Goal: Information Seeking & Learning: Learn about a topic

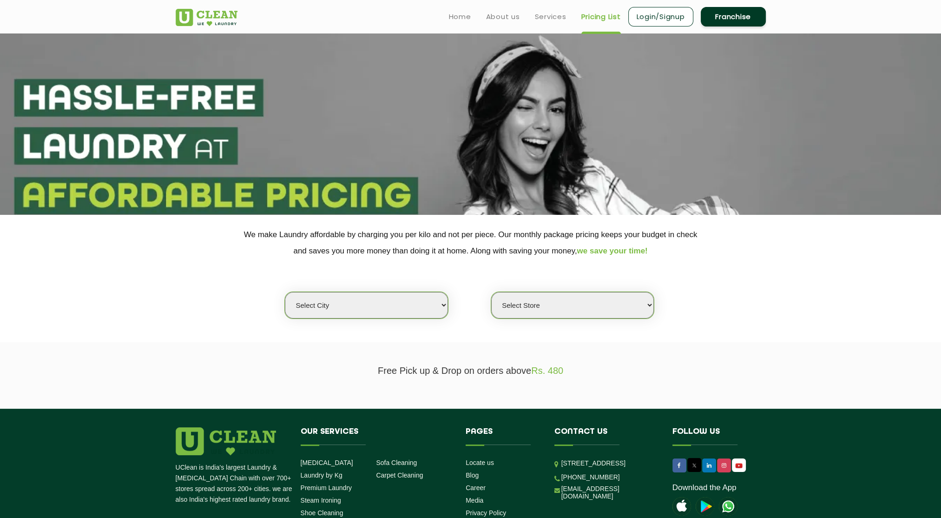
click at [359, 298] on select "Select city [GEOGRAPHIC_DATA] [GEOGRAPHIC_DATA] [GEOGRAPHIC_DATA] [GEOGRAPHIC_D…" at bounding box center [366, 305] width 163 height 27
click at [285, 292] on select "Select city [GEOGRAPHIC_DATA] [GEOGRAPHIC_DATA] [GEOGRAPHIC_DATA] [GEOGRAPHIC_D…" at bounding box center [366, 305] width 163 height 27
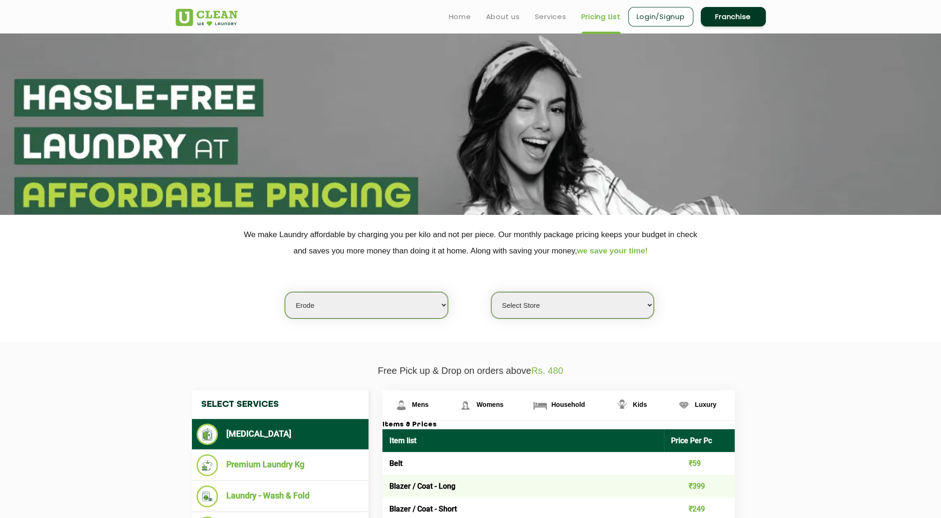
drag, startPoint x: 411, startPoint y: 301, endPoint x: 421, endPoint y: 293, distance: 12.9
click at [411, 302] on select "Select city [GEOGRAPHIC_DATA] [GEOGRAPHIC_DATA] [GEOGRAPHIC_DATA] [GEOGRAPHIC_D…" at bounding box center [366, 305] width 163 height 27
select select "1"
click at [285, 292] on select "Select city [GEOGRAPHIC_DATA] [GEOGRAPHIC_DATA] [GEOGRAPHIC_DATA] [GEOGRAPHIC_D…" at bounding box center [366, 305] width 163 height 27
click at [510, 306] on select "Select Store [GEOGRAPHIC_DATA] [GEOGRAPHIC_DATA] 2 [GEOGRAPHIC_DATA] [PERSON_NA…" at bounding box center [572, 305] width 163 height 27
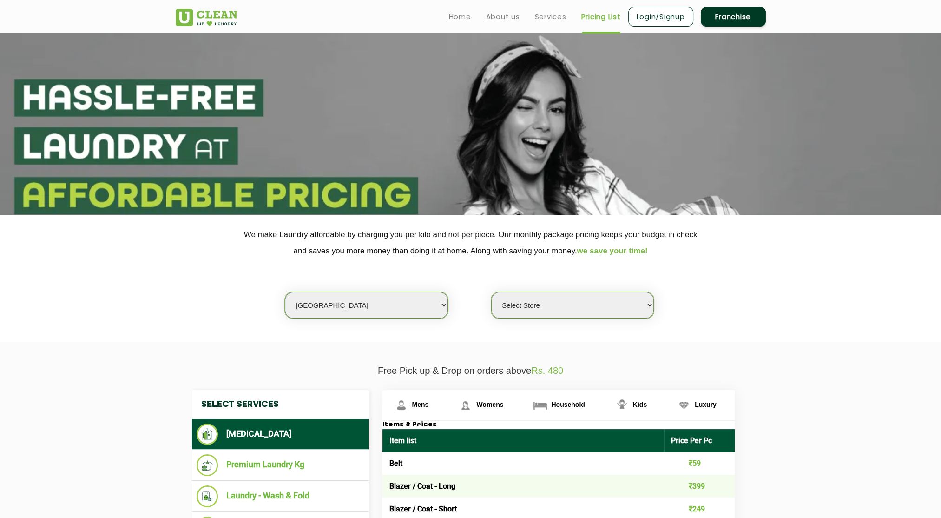
select select "26"
click at [491, 292] on select "Select Store [GEOGRAPHIC_DATA] [GEOGRAPHIC_DATA] 2 [GEOGRAPHIC_DATA] [PERSON_NA…" at bounding box center [572, 305] width 163 height 27
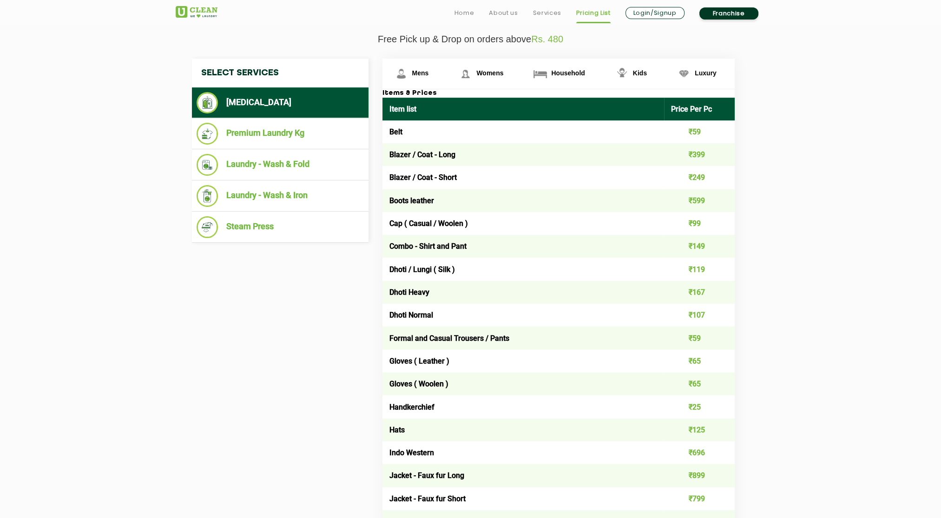
scroll to position [346, 0]
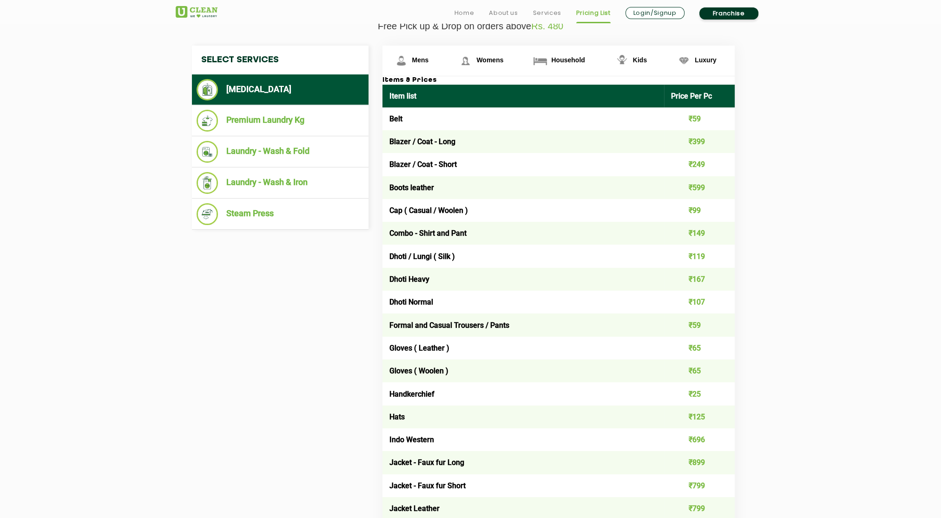
drag, startPoint x: 475, startPoint y: 271, endPoint x: 472, endPoint y: 302, distance: 31.3
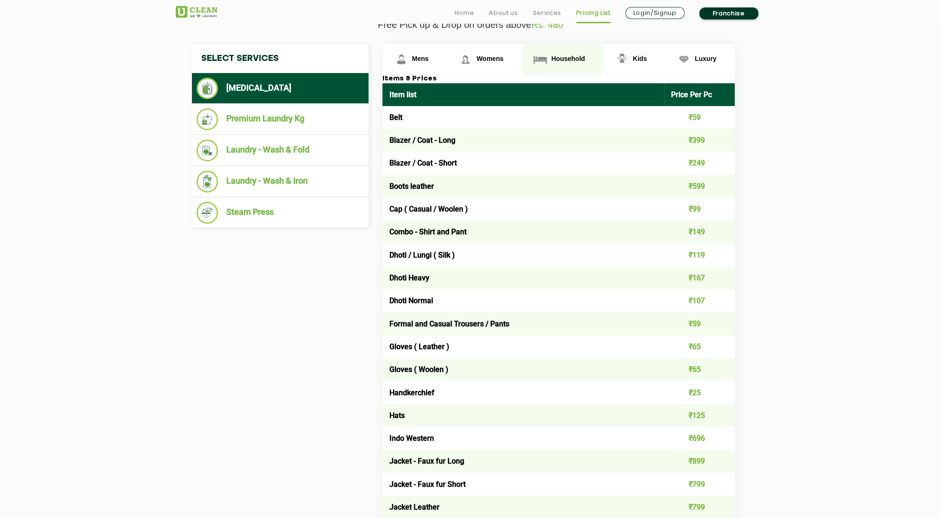
click at [560, 53] on link "Household" at bounding box center [562, 59] width 81 height 30
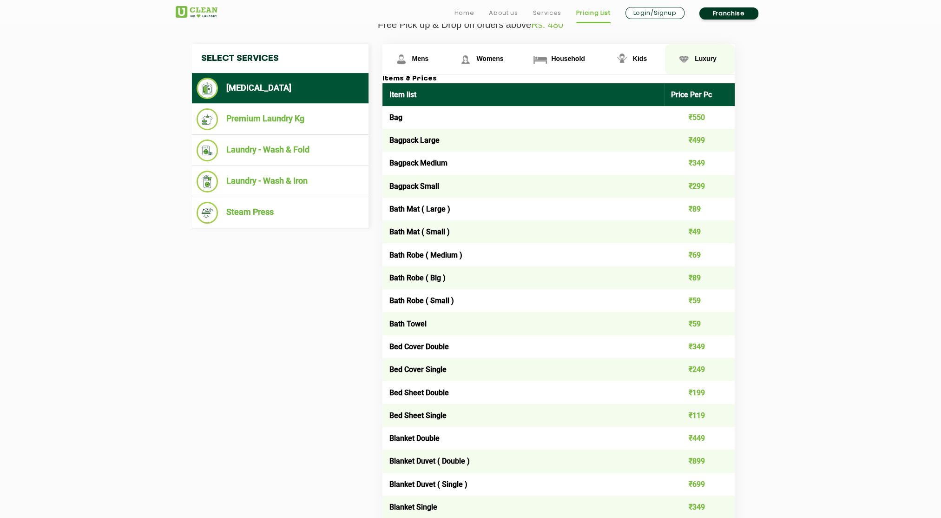
click at [697, 56] on span "Luxury" at bounding box center [706, 58] width 22 height 7
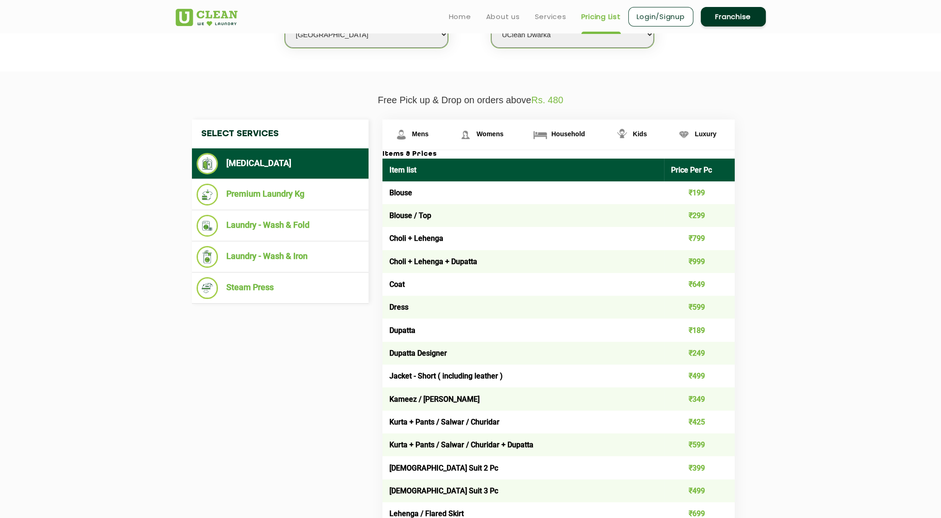
scroll to position [0, 0]
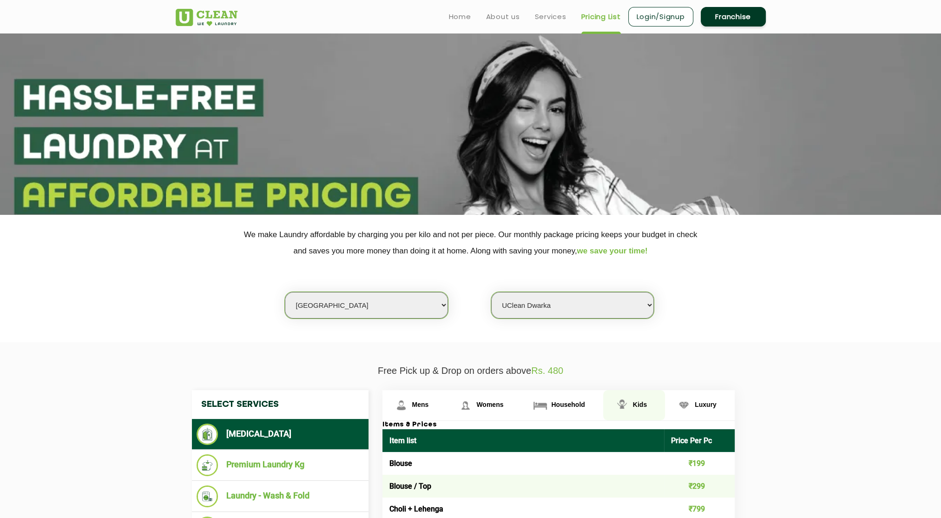
click at [634, 399] on link "Kids" at bounding box center [634, 405] width 62 height 30
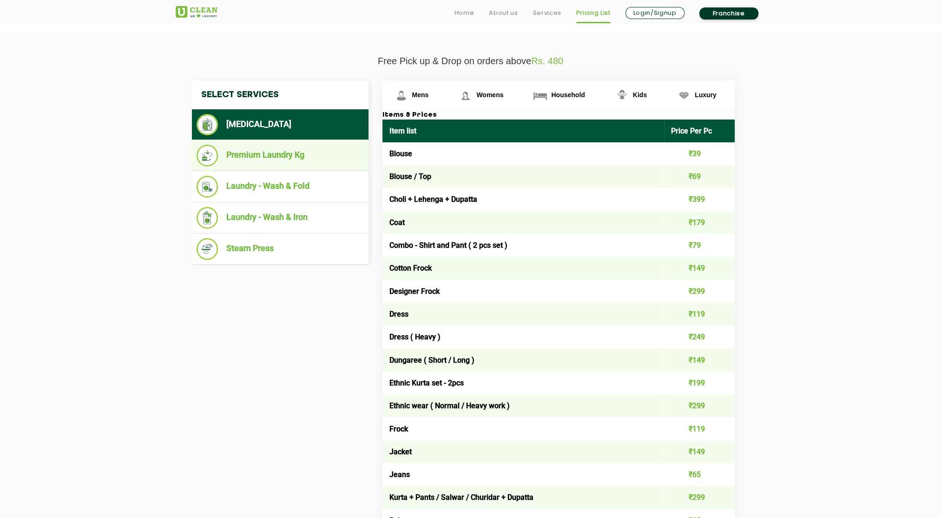
click at [308, 164] on li "Premium Laundry Kg" at bounding box center [280, 156] width 167 height 22
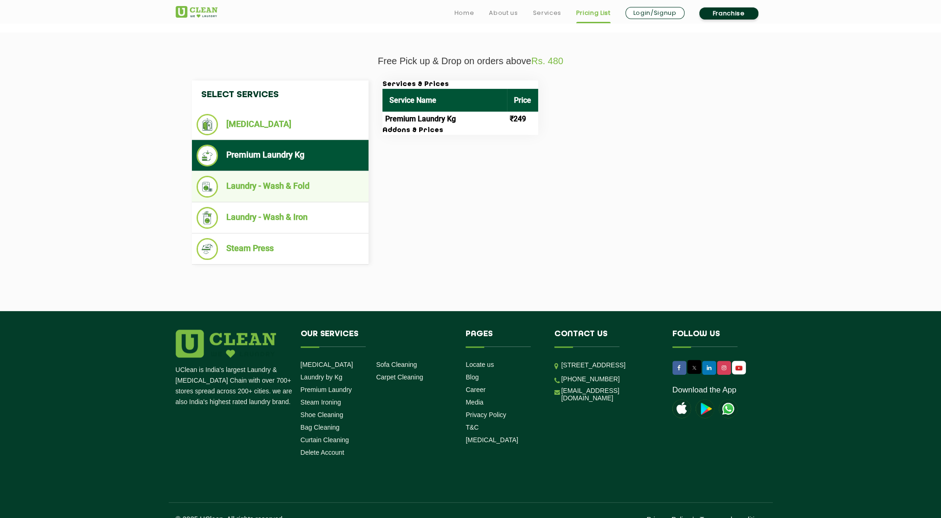
click at [297, 196] on li "Laundry - Wash & Fold" at bounding box center [280, 187] width 167 height 22
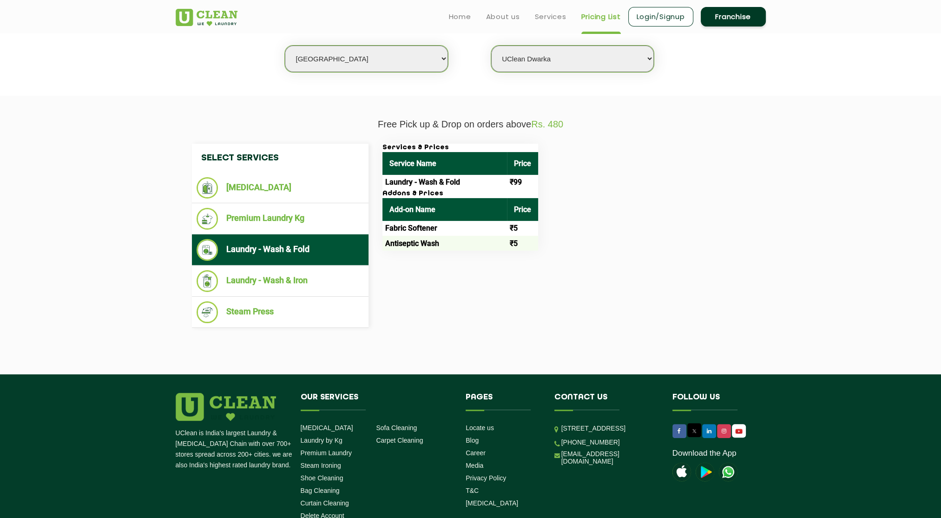
scroll to position [229, 0]
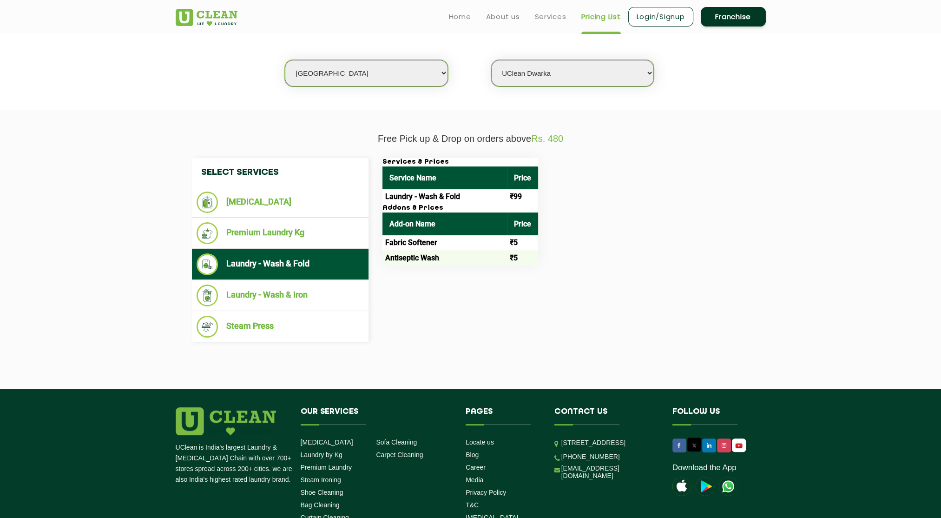
drag, startPoint x: 769, startPoint y: 283, endPoint x: 770, endPoint y: 246, distance: 37.2
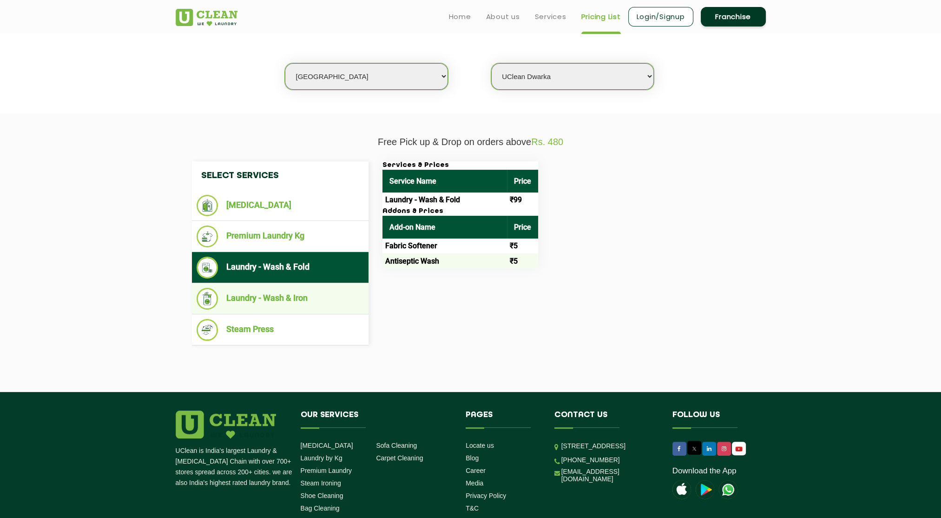
click at [281, 304] on li "Laundry - Wash & Iron" at bounding box center [280, 299] width 167 height 22
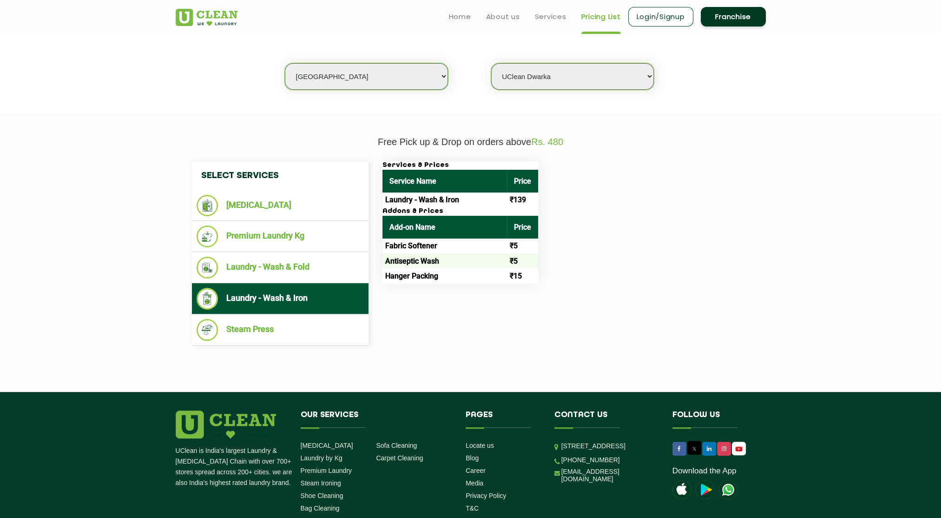
click at [305, 345] on div "Select Services Dry Cleaning Premium Laundry Kg Laundry - Wash & Fold Laundry -…" at bounding box center [471, 253] width 604 height 212
click at [305, 339] on ul "Steam Press" at bounding box center [280, 329] width 177 height 31
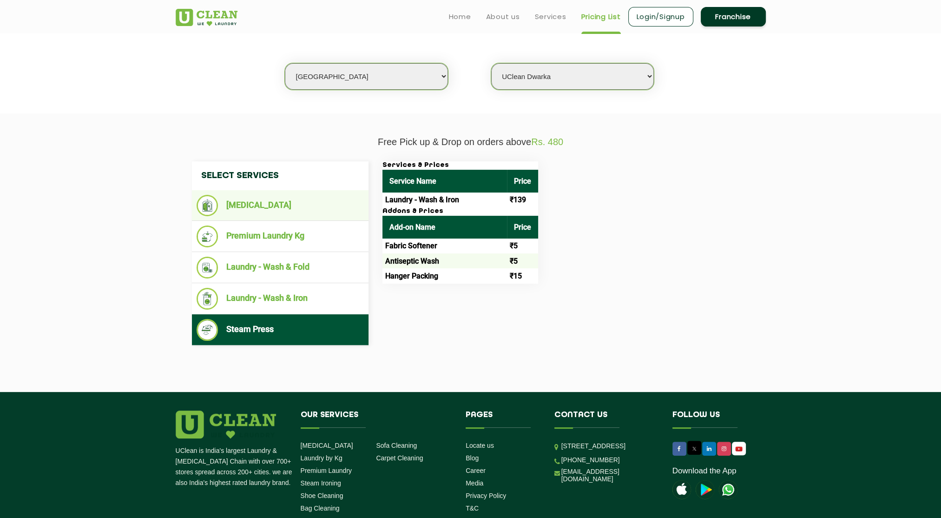
click at [299, 205] on li "[MEDICAL_DATA]" at bounding box center [280, 205] width 167 height 21
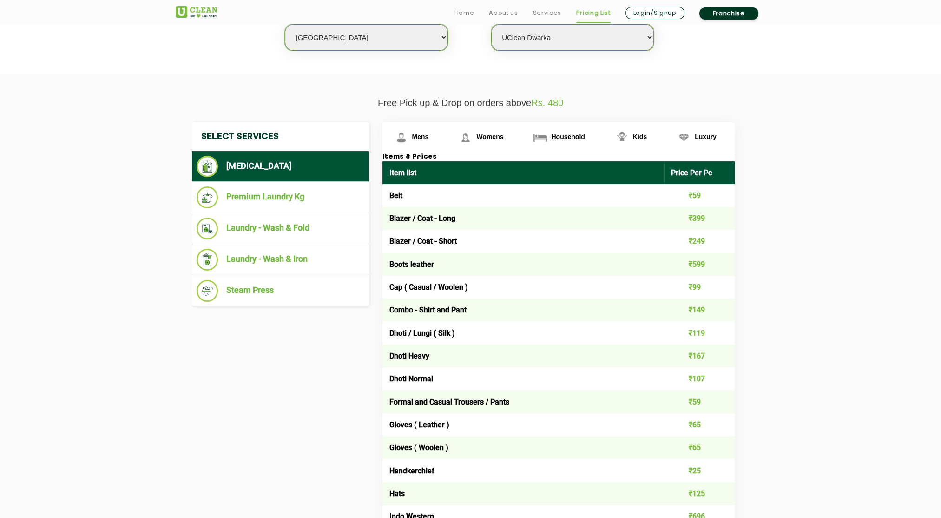
drag, startPoint x: 126, startPoint y: 134, endPoint x: 126, endPoint y: 165, distance: 30.7
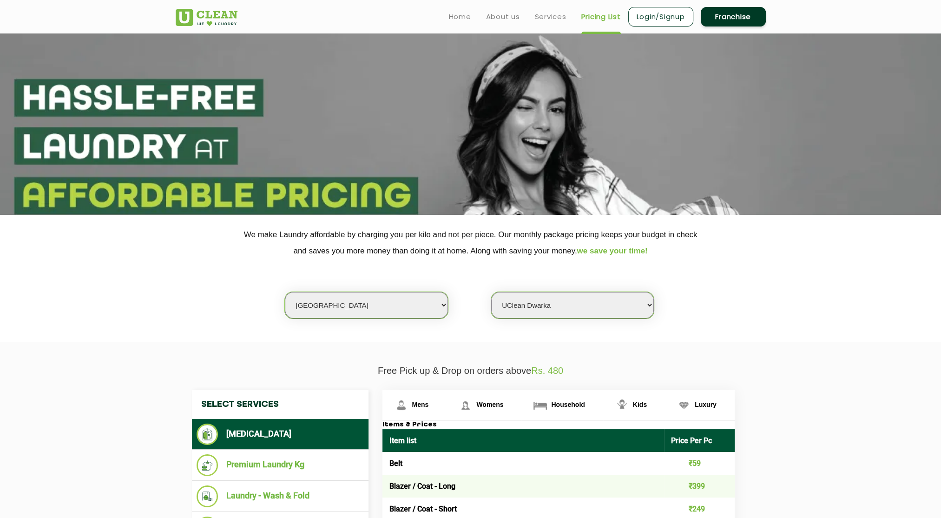
scroll to position [310, 0]
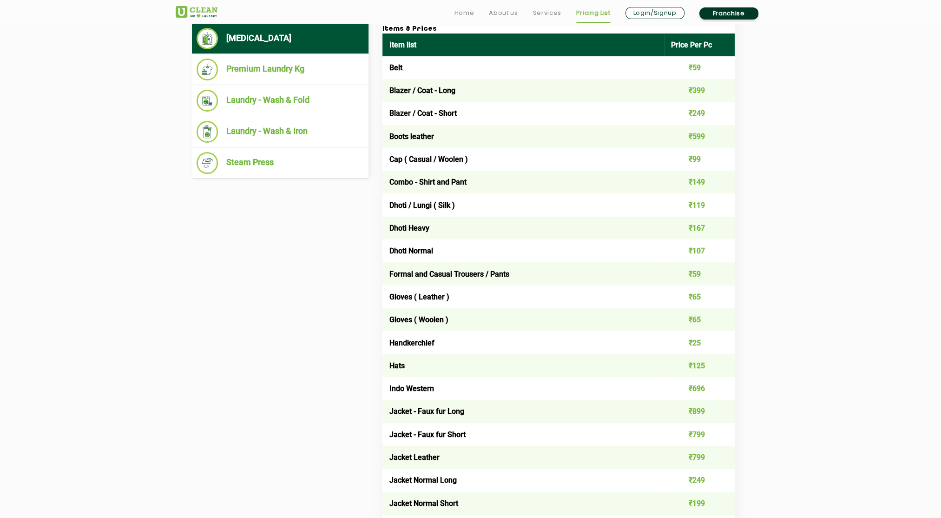
drag, startPoint x: 937, startPoint y: 206, endPoint x: 947, endPoint y: 279, distance: 73.6
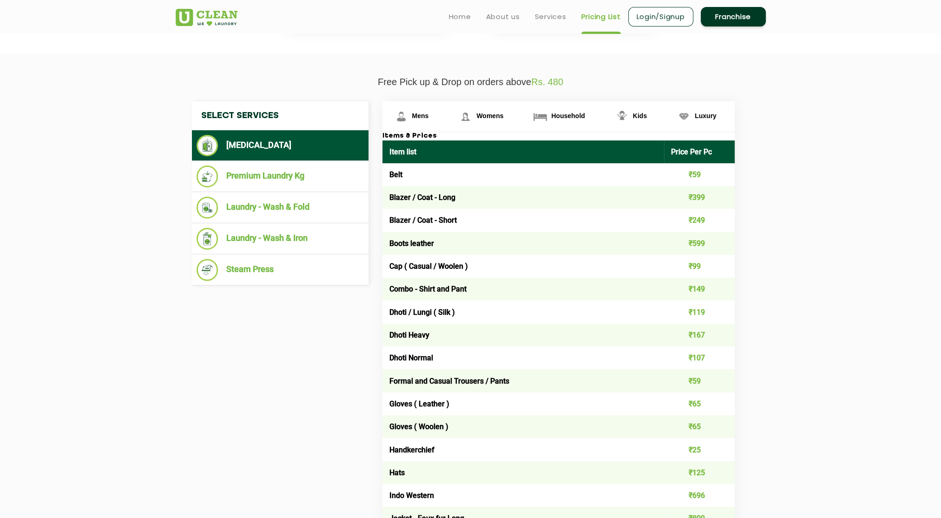
scroll to position [0, 0]
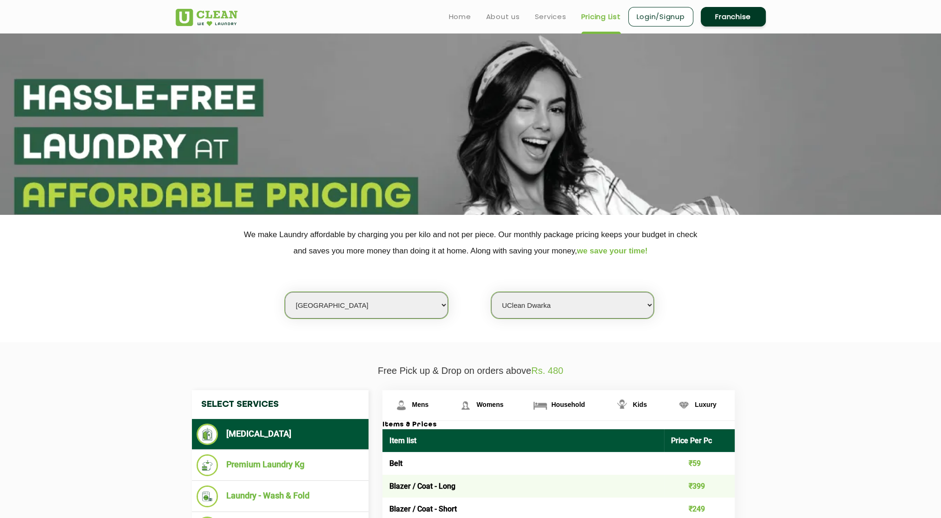
drag, startPoint x: 868, startPoint y: 374, endPoint x: 868, endPoint y: 158, distance: 216.2
drag, startPoint x: 506, startPoint y: 147, endPoint x: 500, endPoint y: 146, distance: 5.7
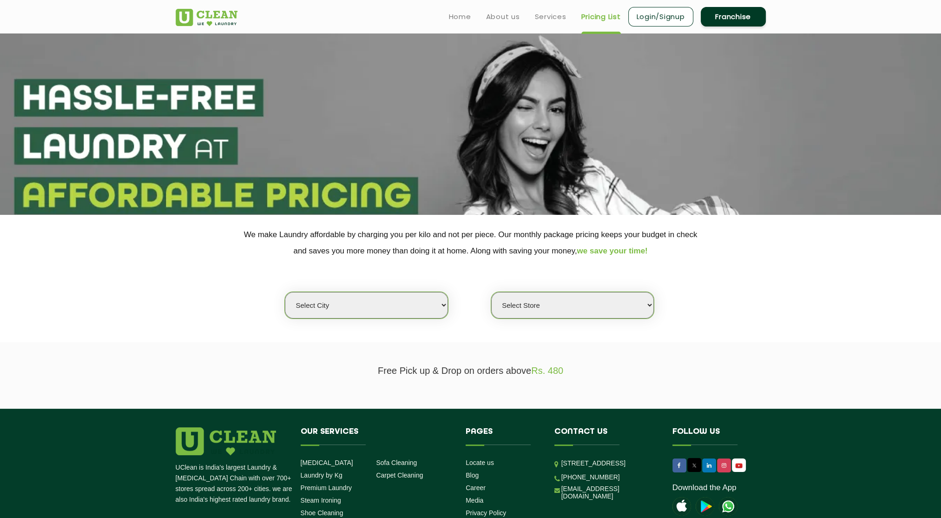
click at [378, 295] on select "Select city Aalo Agartala Agra Ahmedabad Akola Aligarh Alwar - UClean Select Am…" at bounding box center [366, 305] width 163 height 27
select select "1"
click at [285, 292] on select "Select city Aalo Agartala Agra Ahmedabad Akola Aligarh Alwar - UClean Select Am…" at bounding box center [366, 305] width 163 height 27
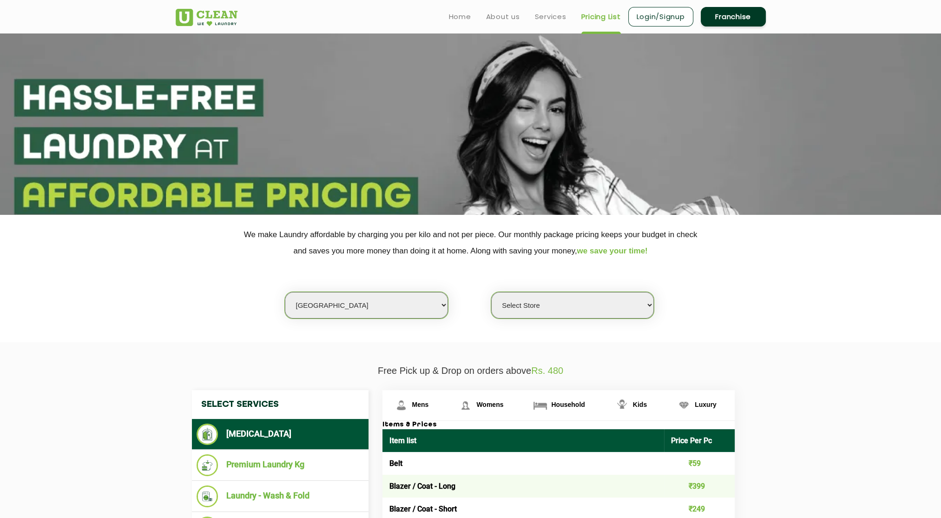
click at [559, 298] on select "Select Store UClean Vasant Kunj UClean Greater Kailash 2 UClean Dwarka UClean R…" at bounding box center [572, 305] width 163 height 27
click at [491, 292] on select "Select Store UClean Vasant Kunj UClean Greater Kailash 2 UClean Dwarka UClean R…" at bounding box center [572, 305] width 163 height 27
click at [626, 307] on select "Select Store UClean Vasant Kunj UClean Greater Kailash 2 UClean Dwarka UClean R…" at bounding box center [572, 305] width 163 height 27
click at [491, 292] on select "Select Store UClean Vasant Kunj UClean Greater Kailash 2 UClean Dwarka UClean R…" at bounding box center [572, 305] width 163 height 27
click at [610, 318] on div "Select Store UClean Vasant Kunj UClean Greater Kailash 2 UClean Dwarka UClean R…" at bounding box center [573, 305] width 164 height 27
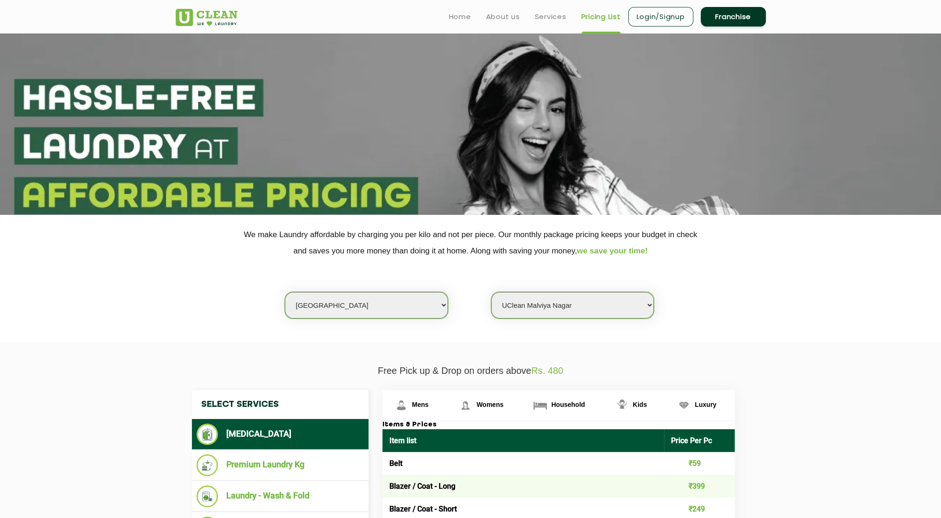
drag, startPoint x: 605, startPoint y: 309, endPoint x: 600, endPoint y: 299, distance: 11.0
click at [605, 309] on select "Select Store UClean Vasant Kunj UClean Greater Kailash 2 UClean Dwarka UClean R…" at bounding box center [572, 305] width 163 height 27
click at [491, 292] on select "Select Store UClean Vasant Kunj UClean Greater Kailash 2 UClean Dwarka UClean R…" at bounding box center [572, 305] width 163 height 27
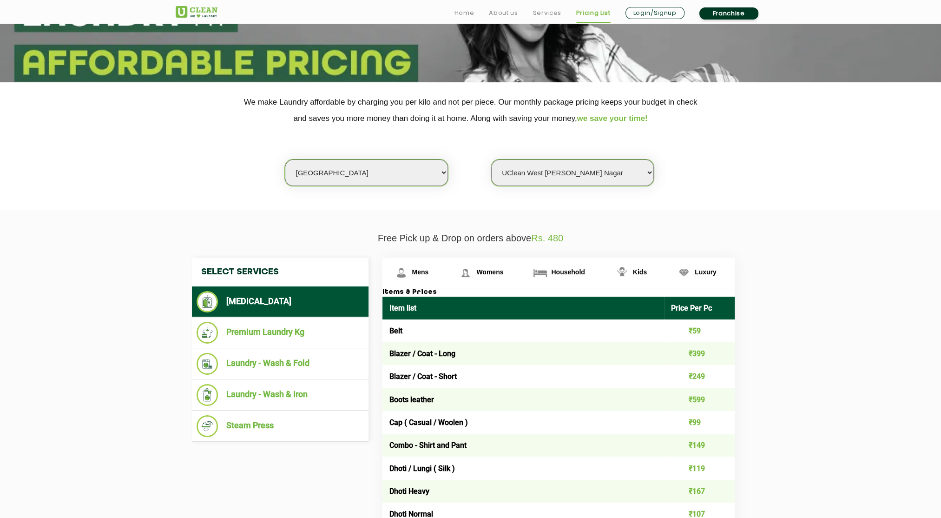
drag, startPoint x: 836, startPoint y: 316, endPoint x: 831, endPoint y: 365, distance: 49.6
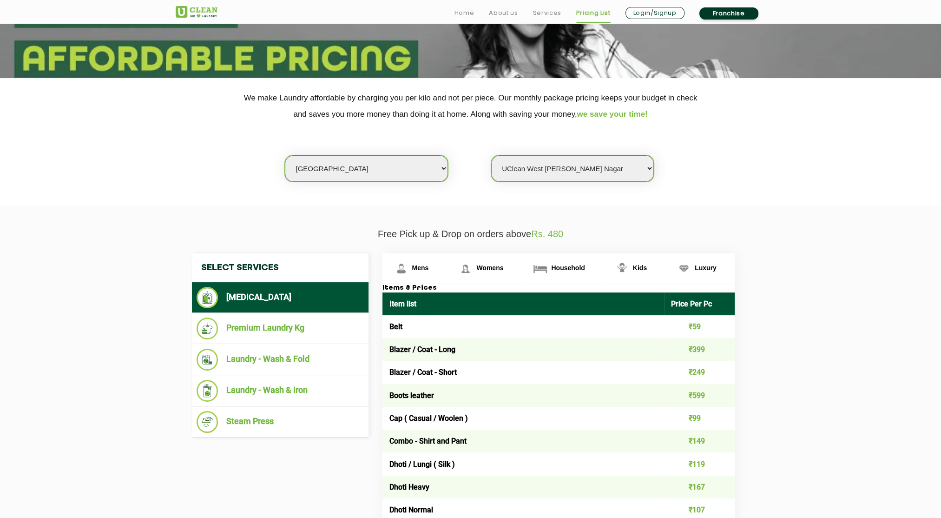
click at [582, 162] on select "Select Store UClean Vasant Kunj UClean Greater Kailash 2 UClean Dwarka UClean R…" at bounding box center [572, 168] width 163 height 27
click at [491, 155] on select "Select Store UClean Vasant Kunj UClean Greater Kailash 2 UClean Dwarka UClean R…" at bounding box center [572, 168] width 163 height 27
click at [577, 162] on select "Select Store UClean Vasant Kunj UClean Greater Kailash 2 UClean Dwarka UClean R…" at bounding box center [572, 168] width 163 height 27
click at [491, 155] on select "Select Store UClean Vasant Kunj UClean Greater Kailash 2 UClean Dwarka UClean R…" at bounding box center [572, 168] width 163 height 27
click at [572, 170] on select "Select Store UClean Vasant Kunj UClean Greater Kailash 2 UClean Dwarka UClean R…" at bounding box center [572, 168] width 163 height 27
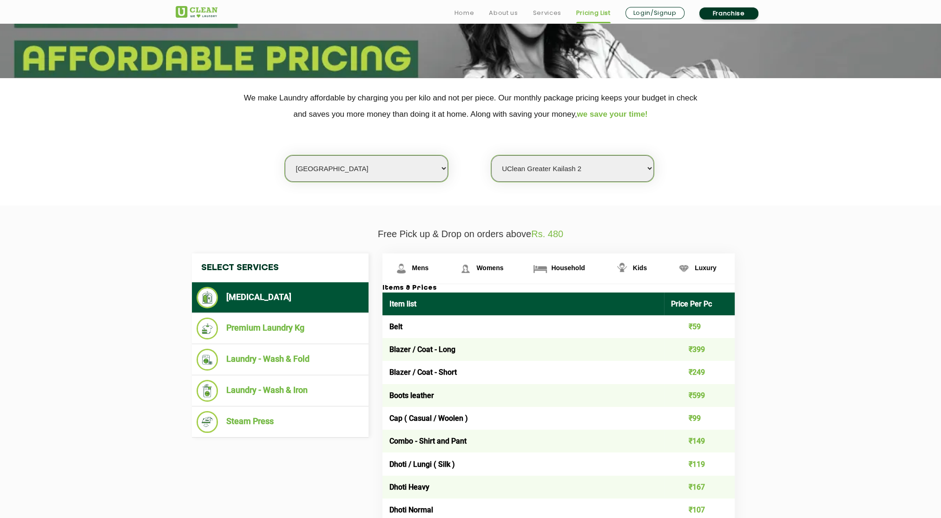
click at [491, 155] on select "Select Store UClean Vasant Kunj UClean Greater Kailash 2 UClean Dwarka UClean R…" at bounding box center [572, 168] width 163 height 27
click at [576, 161] on select "Select Store UClean Vasant Kunj UClean Greater Kailash 2 UClean Dwarka UClean R…" at bounding box center [572, 168] width 163 height 27
click at [491, 155] on select "Select Store UClean Vasant Kunj UClean Greater Kailash 2 UClean Dwarka UClean R…" at bounding box center [572, 168] width 163 height 27
drag, startPoint x: 591, startPoint y: 166, endPoint x: 591, endPoint y: 176, distance: 9.8
click at [591, 166] on select "Select Store UClean Vasant Kunj UClean Greater Kailash 2 UClean Dwarka UClean R…" at bounding box center [572, 168] width 163 height 27
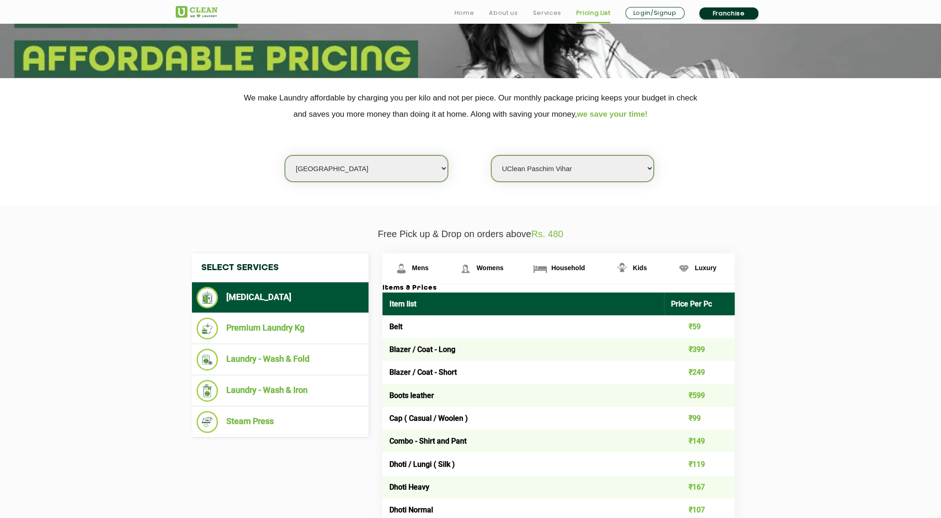
click at [491, 155] on select "Select Store UClean Vasant Kunj UClean Greater Kailash 2 UClean Dwarka UClean R…" at bounding box center [572, 168] width 163 height 27
click at [601, 178] on select "Select Store UClean Vasant Kunj UClean Greater Kailash 2 UClean Dwarka UClean R…" at bounding box center [572, 168] width 163 height 27
select select "608"
click at [491, 155] on select "Select Store UClean Vasant Kunj UClean Greater Kailash 2 UClean Dwarka UClean R…" at bounding box center [572, 168] width 163 height 27
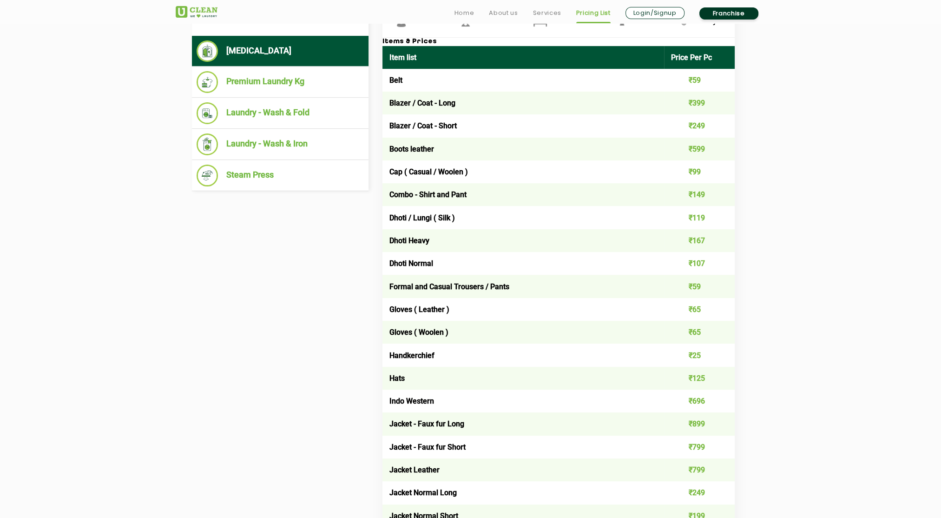
drag, startPoint x: 774, startPoint y: 256, endPoint x: 802, endPoint y: 327, distance: 76.8
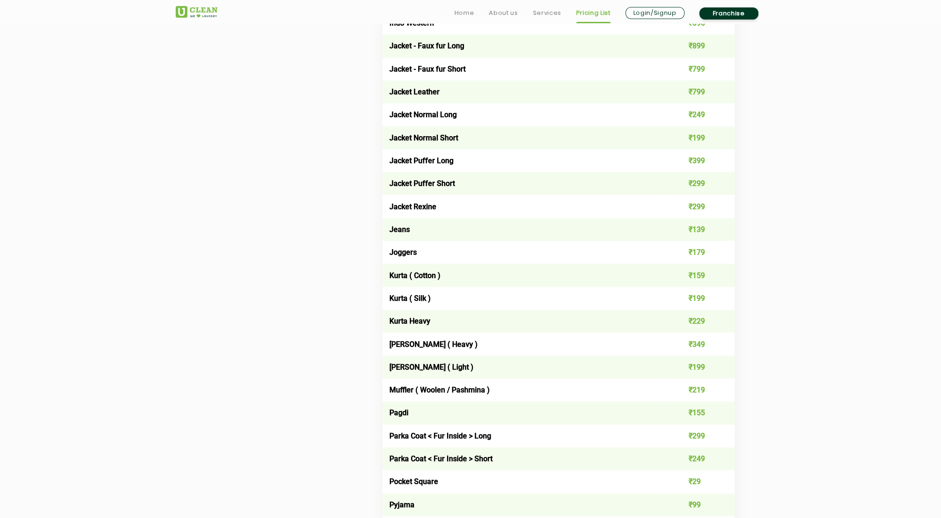
drag, startPoint x: 802, startPoint y: 332, endPoint x: 814, endPoint y: 402, distance: 70.9
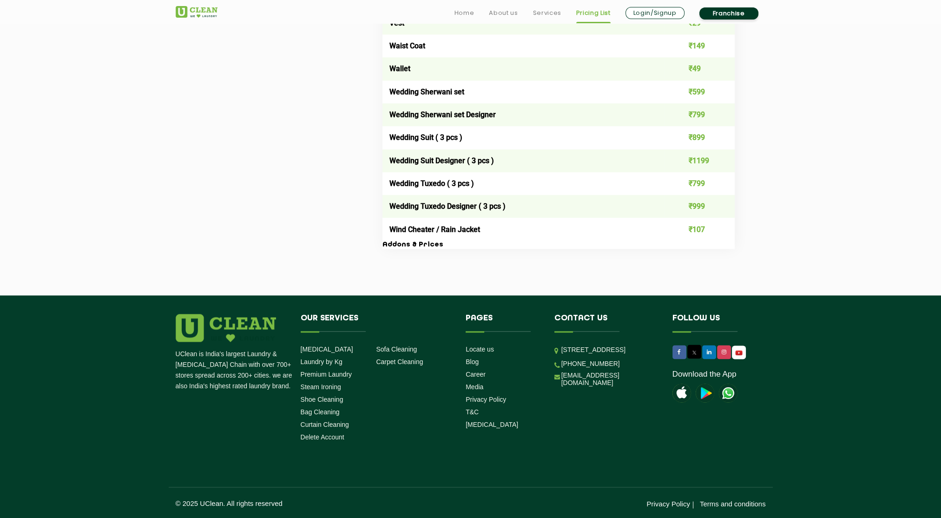
drag, startPoint x: 779, startPoint y: 276, endPoint x: 787, endPoint y: 344, distance: 68.3
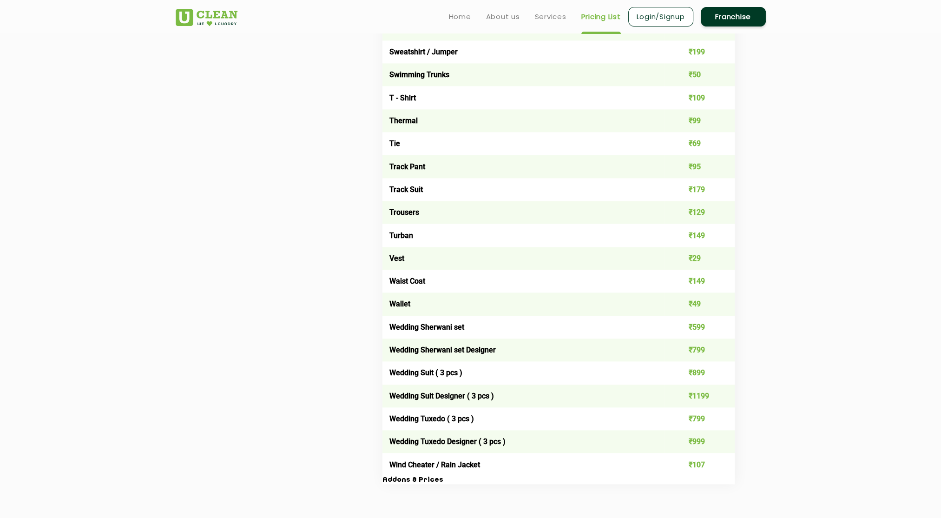
drag, startPoint x: 787, startPoint y: 344, endPoint x: 789, endPoint y: 265, distance: 78.1
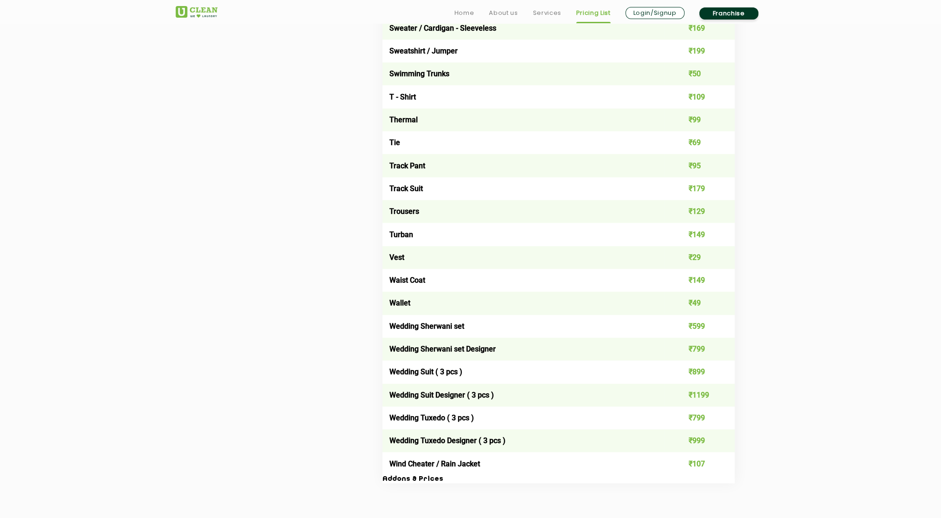
scroll to position [1612, 0]
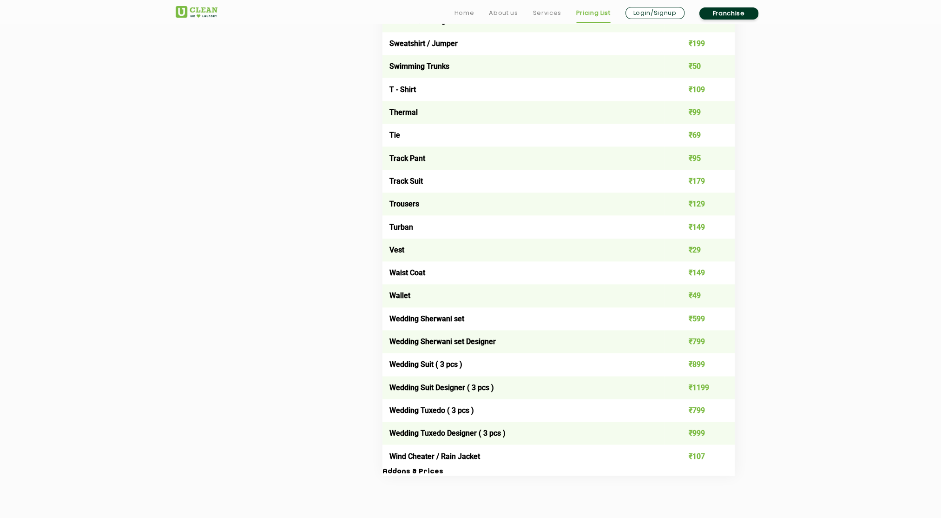
drag, startPoint x: 789, startPoint y: 265, endPoint x: 793, endPoint y: 289, distance: 23.6
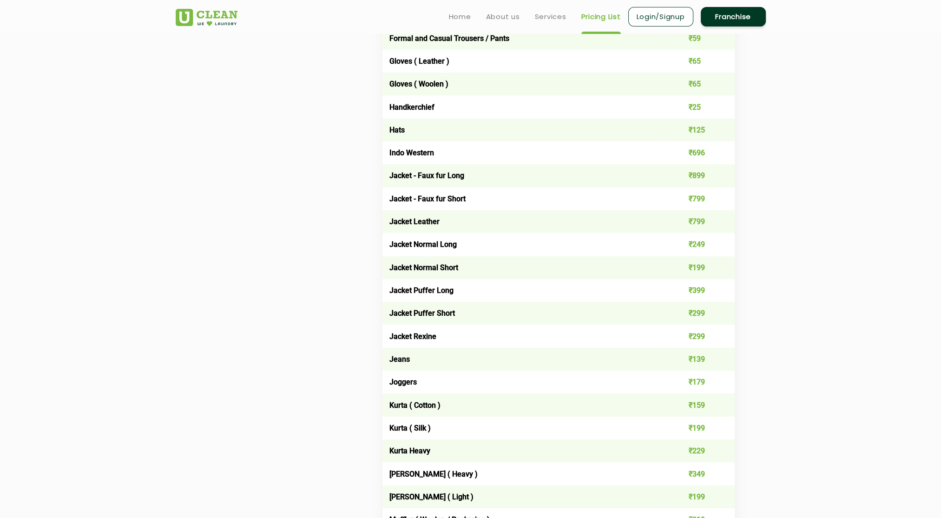
drag, startPoint x: 793, startPoint y: 289, endPoint x: 787, endPoint y: 203, distance: 86.3
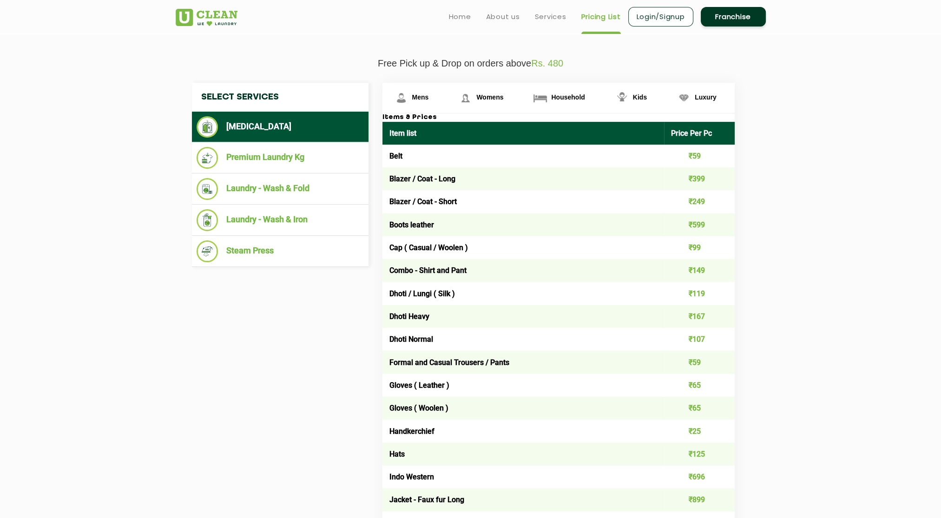
drag, startPoint x: 786, startPoint y: 242, endPoint x: 781, endPoint y: 174, distance: 68.1
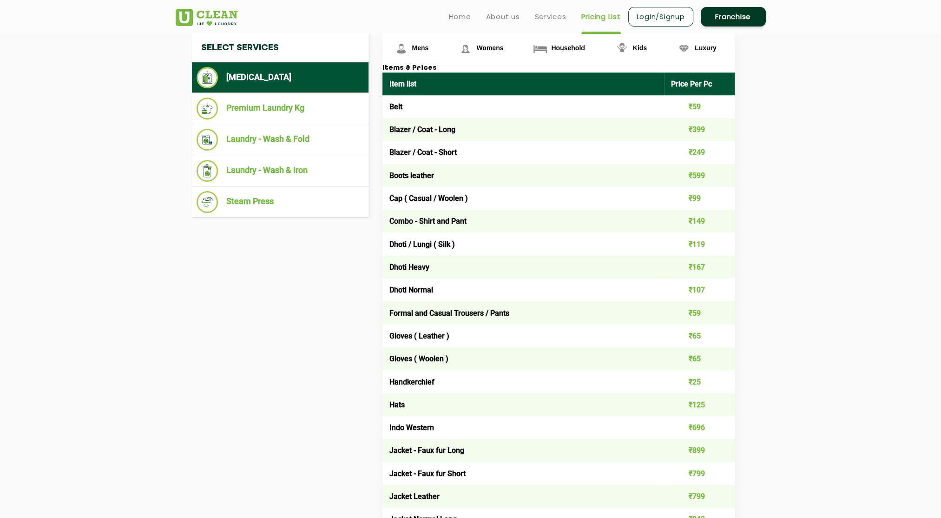
drag, startPoint x: 783, startPoint y: 184, endPoint x: 795, endPoint y: 205, distance: 23.7
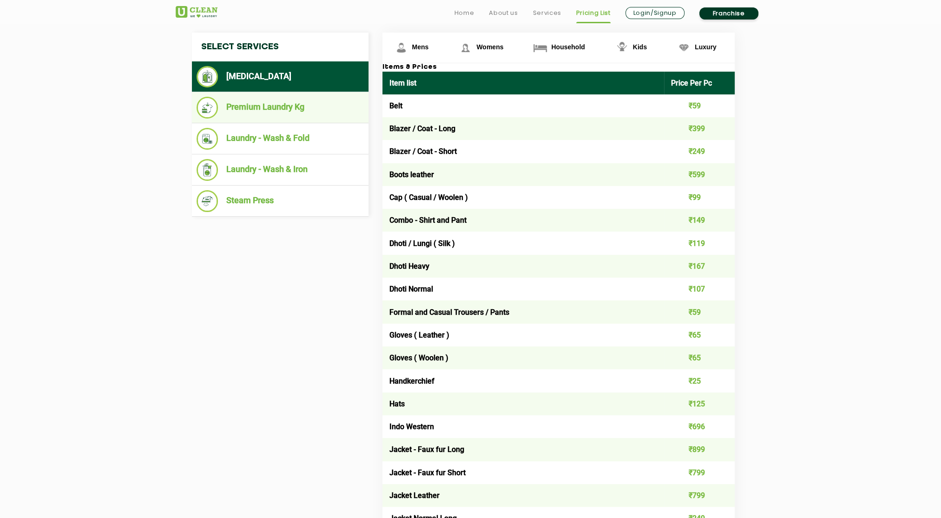
click at [274, 101] on li "Premium Laundry Kg" at bounding box center [280, 108] width 167 height 22
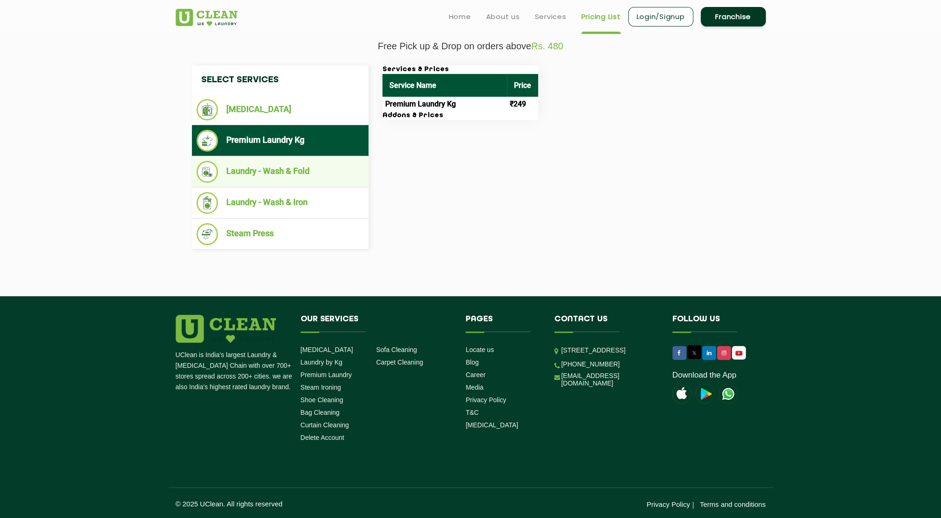
click at [348, 180] on li "Laundry - Wash & Fold" at bounding box center [280, 172] width 167 height 22
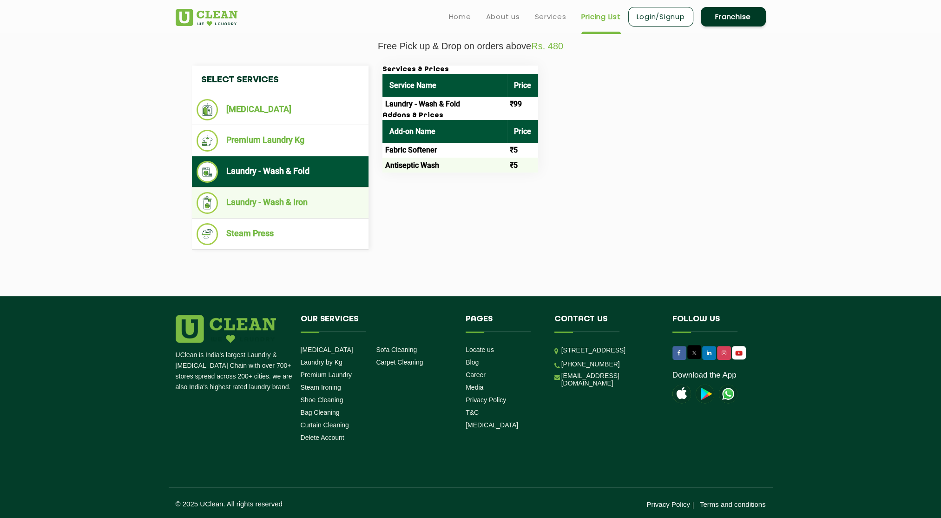
click at [342, 200] on li "Laundry - Wash & Iron" at bounding box center [280, 203] width 167 height 22
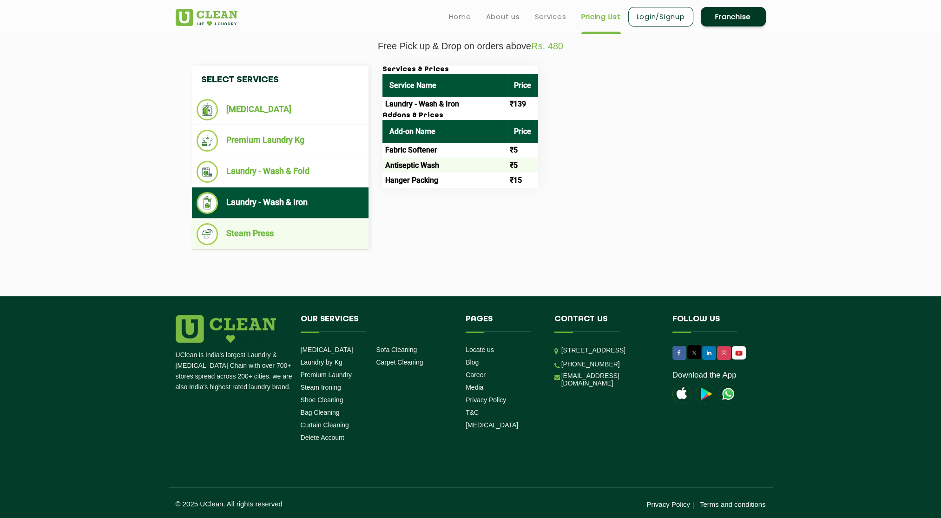
click at [311, 232] on li "Steam Press" at bounding box center [280, 234] width 167 height 22
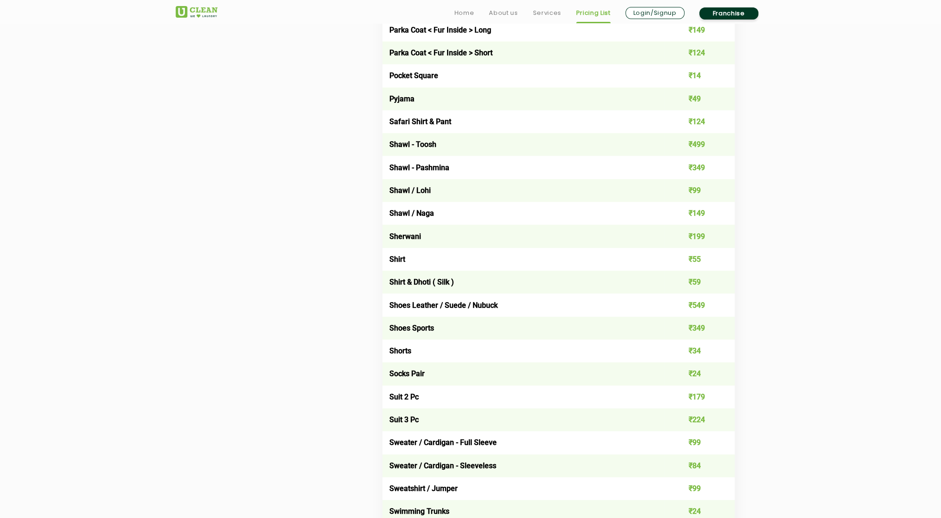
drag, startPoint x: 883, startPoint y: 195, endPoint x: 842, endPoint y: 331, distance: 142.2
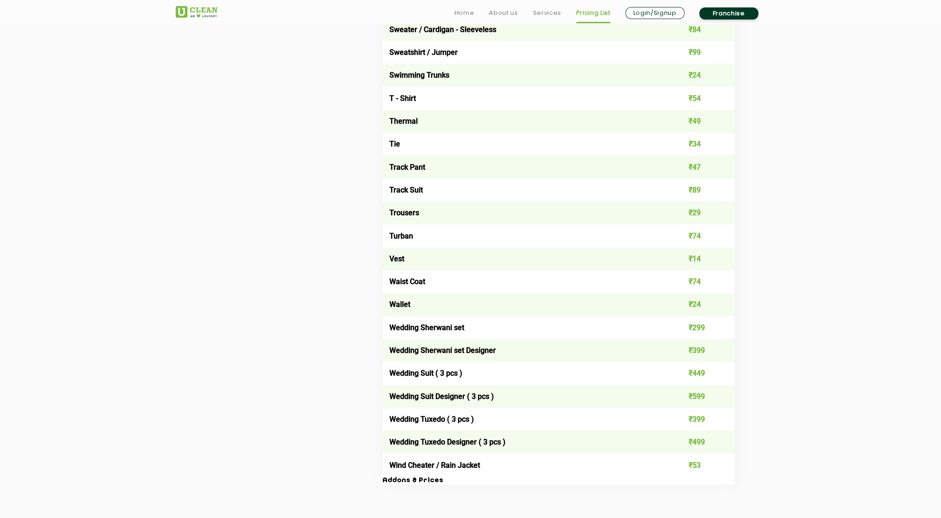
drag, startPoint x: 836, startPoint y: 338, endPoint x: 842, endPoint y: 427, distance: 89.0
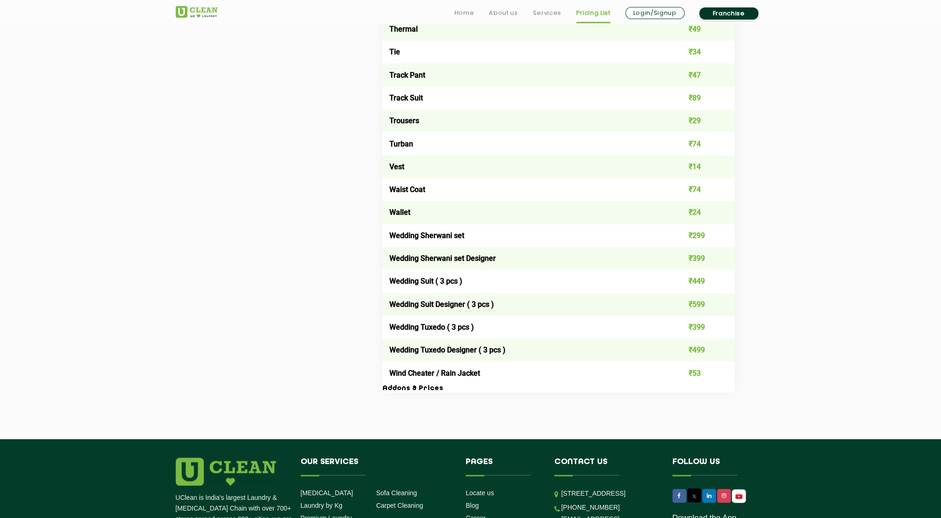
drag, startPoint x: 842, startPoint y: 427, endPoint x: 848, endPoint y: 481, distance: 54.3
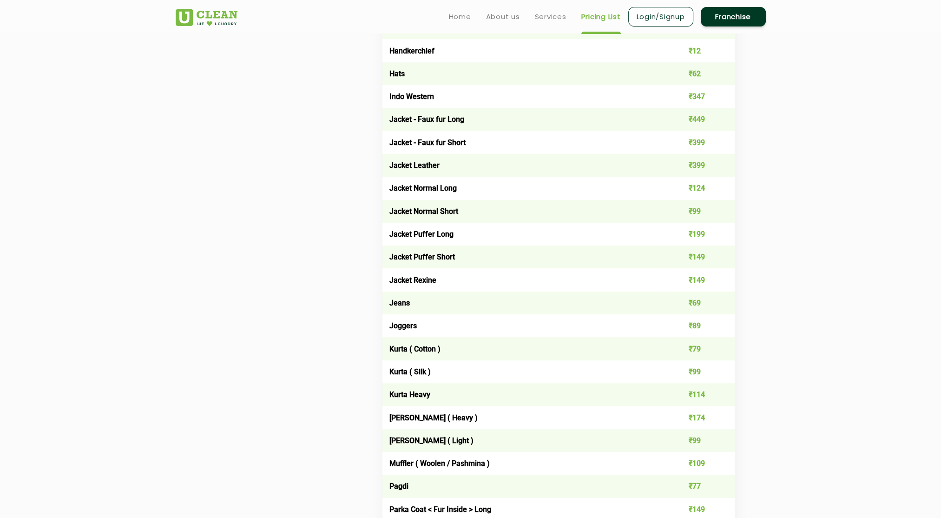
drag, startPoint x: 849, startPoint y: 438, endPoint x: 845, endPoint y: 298, distance: 140.0
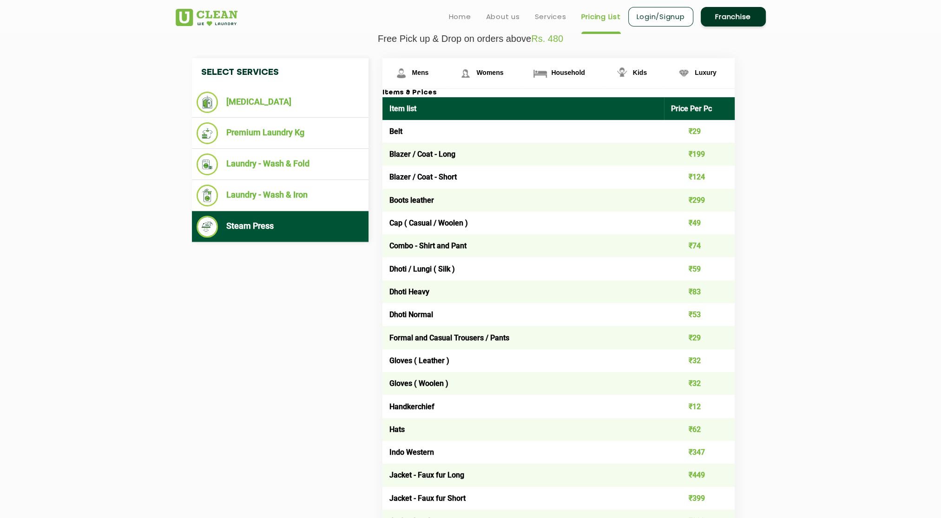
drag, startPoint x: 844, startPoint y: 279, endPoint x: 840, endPoint y: 254, distance: 25.5
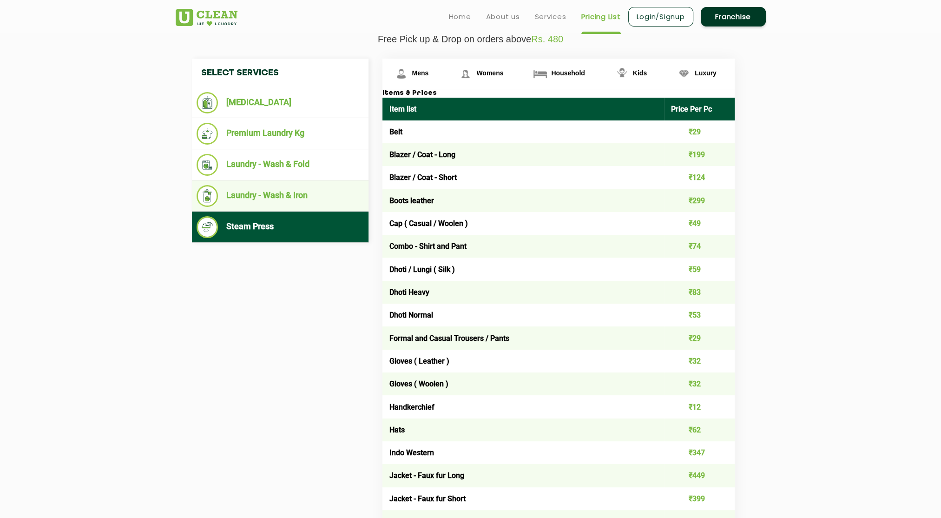
click at [294, 188] on li "Laundry - Wash & Iron" at bounding box center [280, 196] width 167 height 22
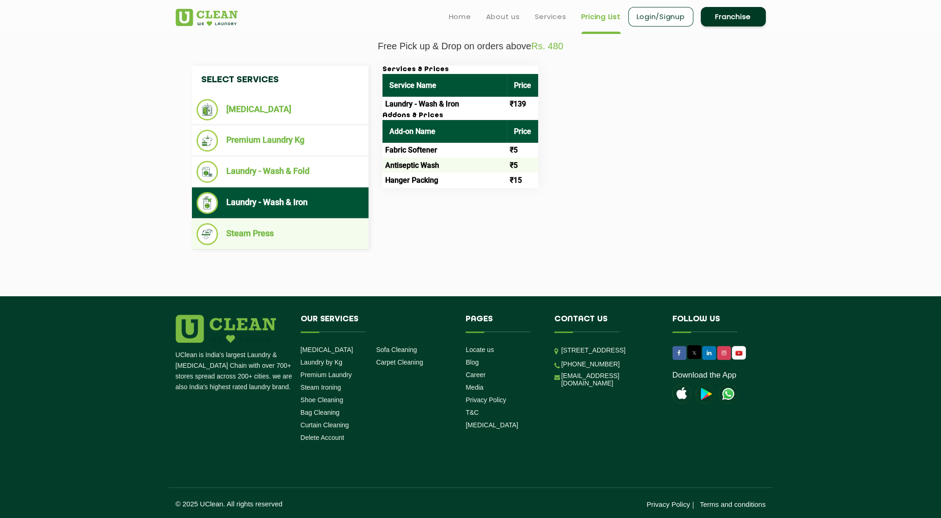
click at [332, 241] on li "Steam Press" at bounding box center [280, 234] width 167 height 22
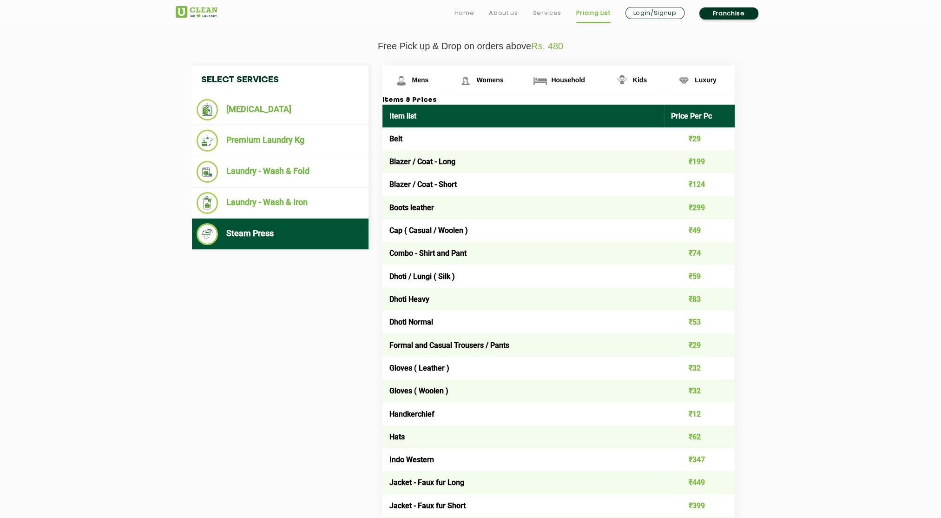
scroll to position [331, 0]
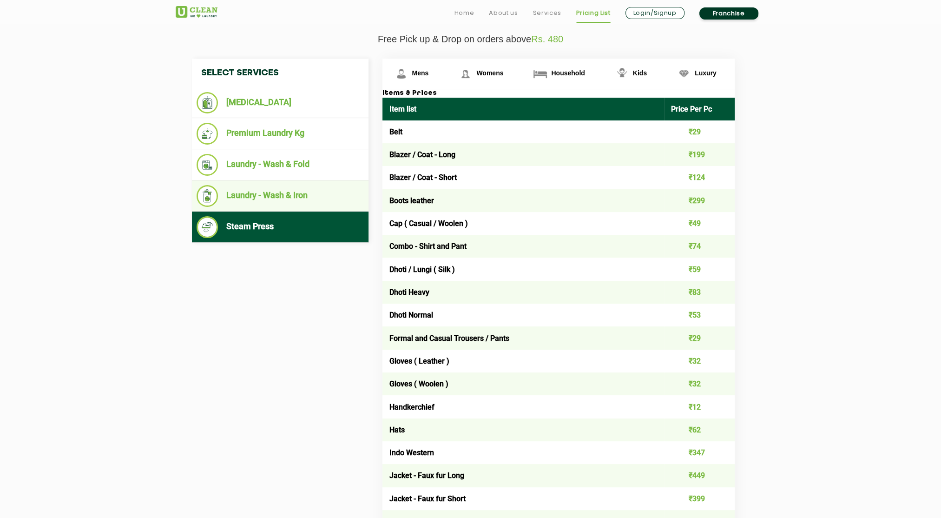
click at [272, 197] on li "Laundry - Wash & Iron" at bounding box center [280, 196] width 167 height 22
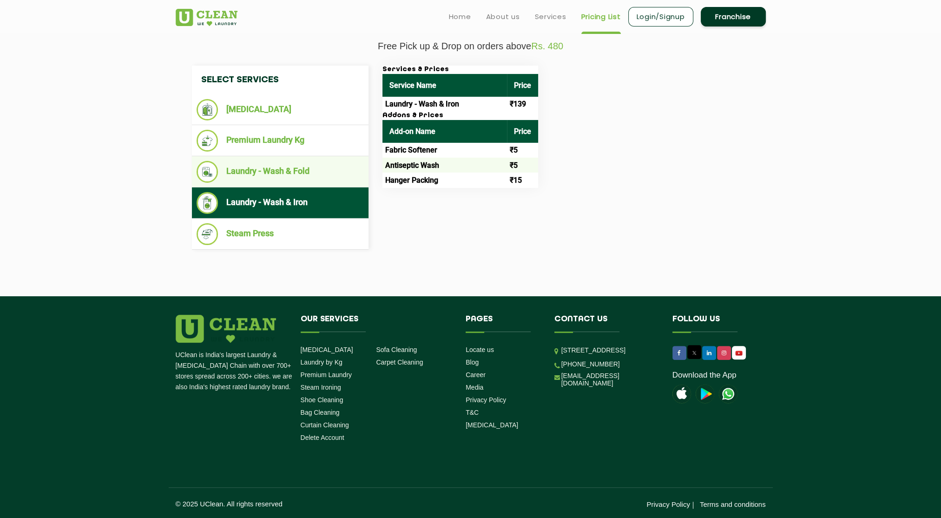
click at [283, 178] on li "Laundry - Wash & Fold" at bounding box center [280, 172] width 167 height 22
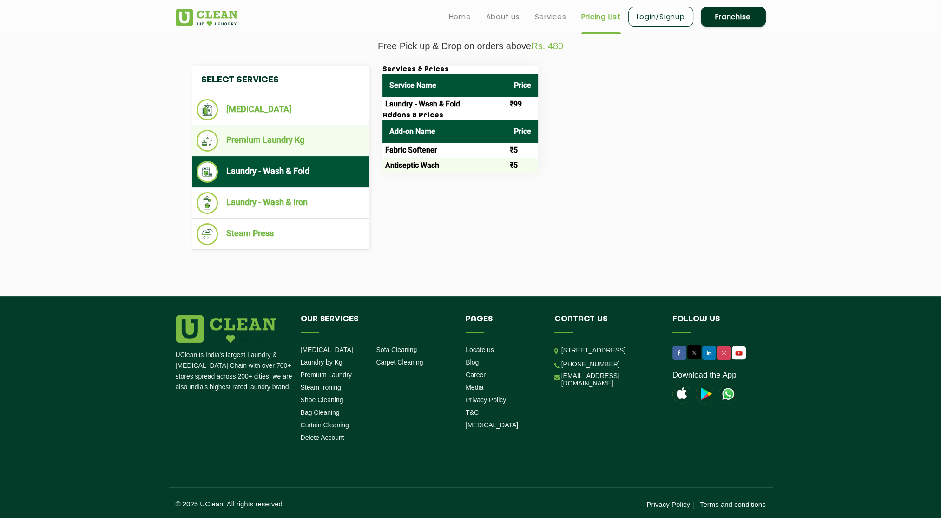
click at [254, 142] on li "Premium Laundry Kg" at bounding box center [280, 141] width 167 height 22
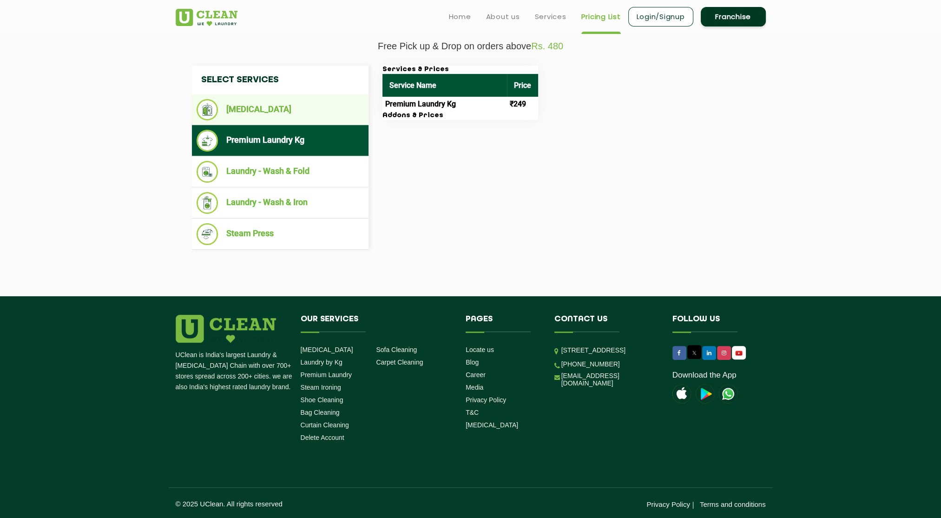
click at [299, 112] on li "[MEDICAL_DATA]" at bounding box center [280, 109] width 167 height 21
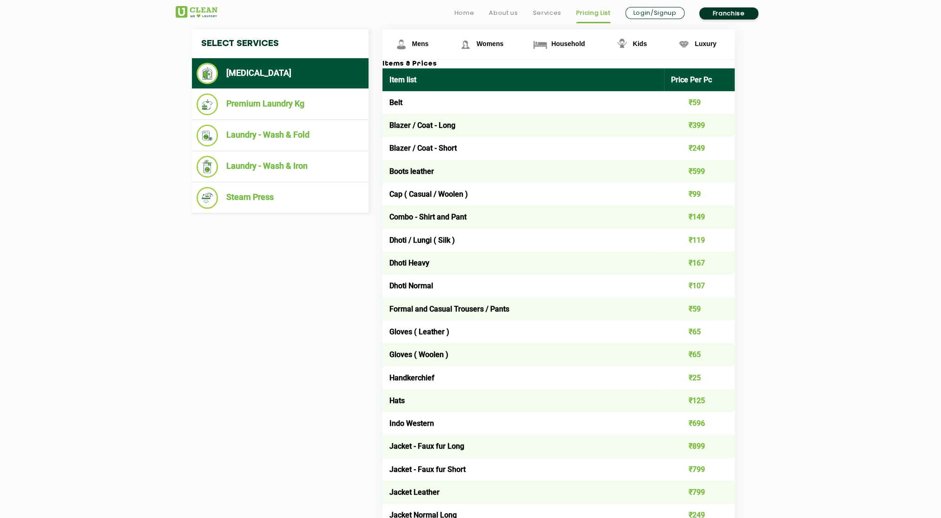
scroll to position [364, 0]
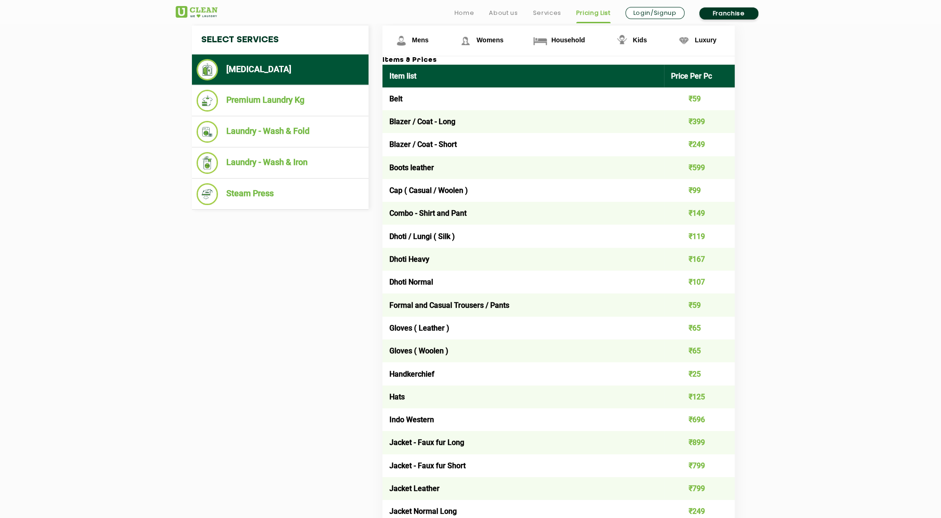
drag, startPoint x: 872, startPoint y: 168, endPoint x: 872, endPoint y: 189, distance: 20.9
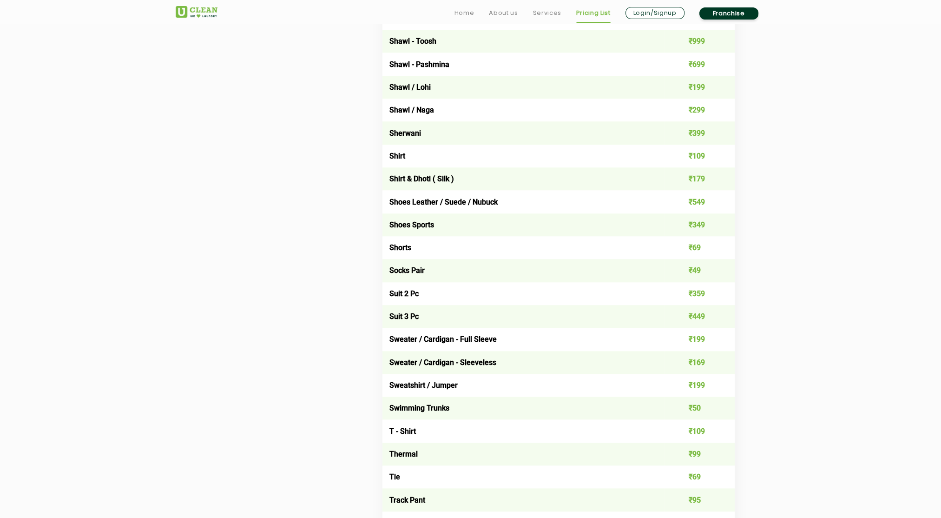
scroll to position [1747, 0]
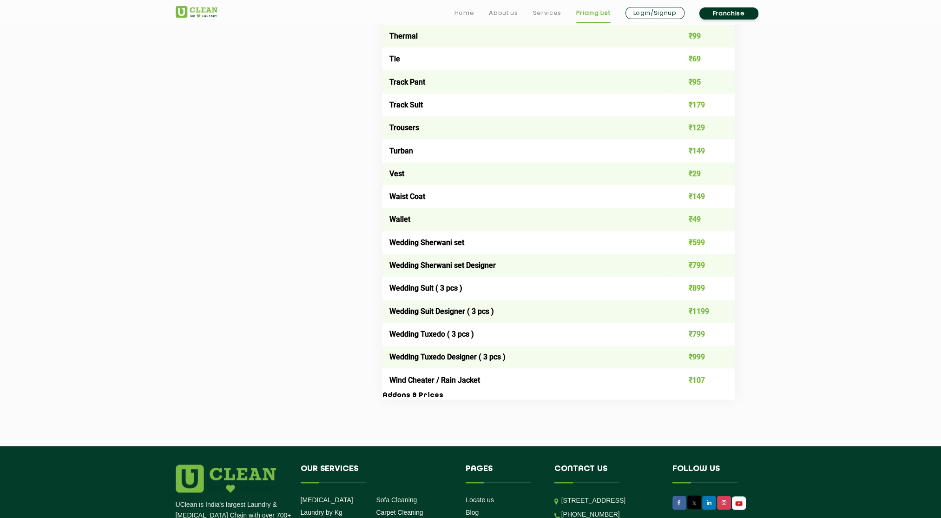
drag, startPoint x: 857, startPoint y: 185, endPoint x: 860, endPoint y: 322, distance: 137.2
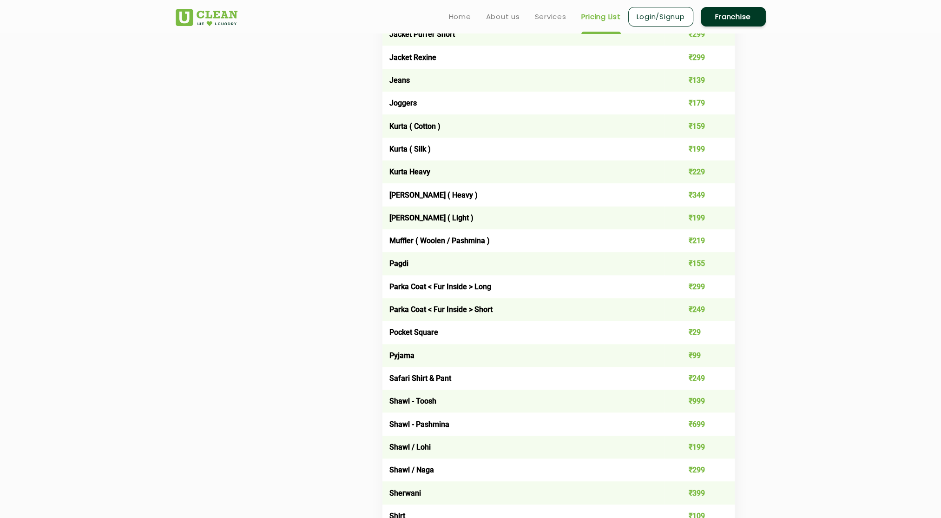
drag, startPoint x: 859, startPoint y: 269, endPoint x: 857, endPoint y: 173, distance: 95.8
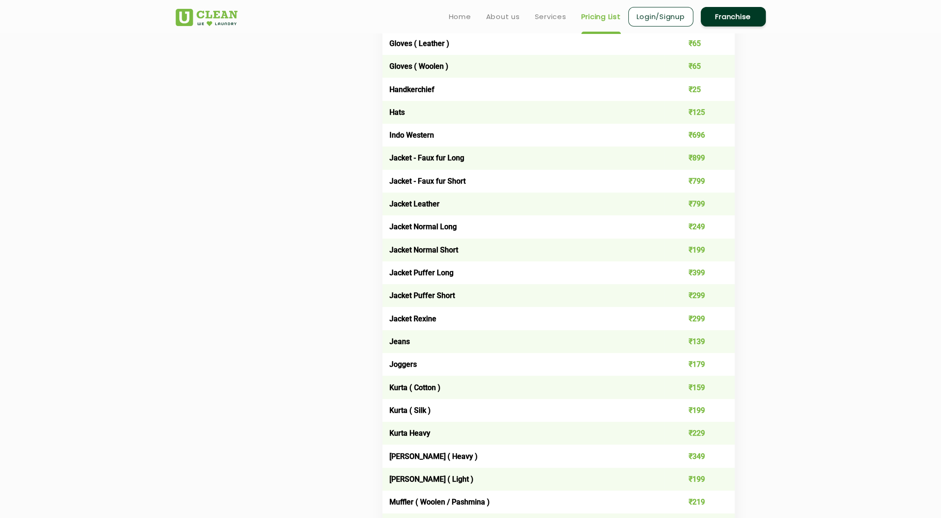
drag, startPoint x: 852, startPoint y: 169, endPoint x: 852, endPoint y: 89, distance: 80.0
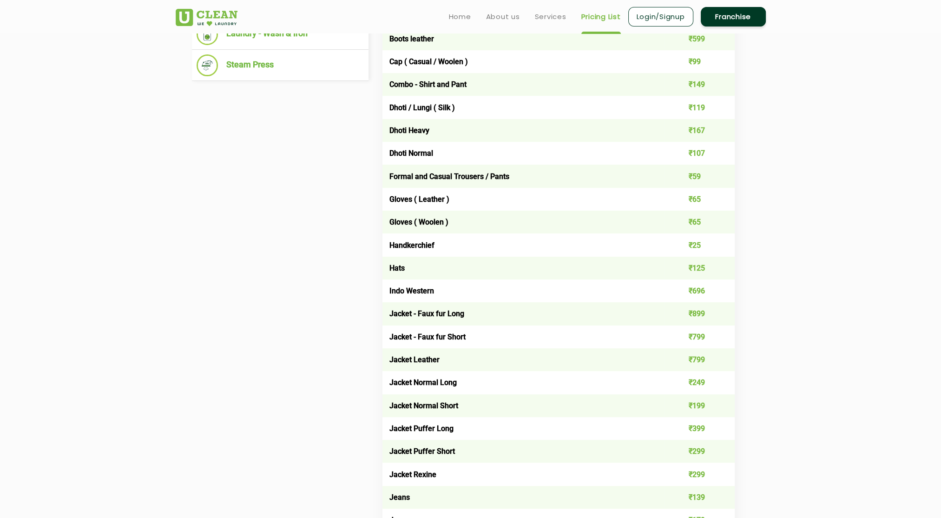
drag, startPoint x: 853, startPoint y: 250, endPoint x: 848, endPoint y: 183, distance: 67.6
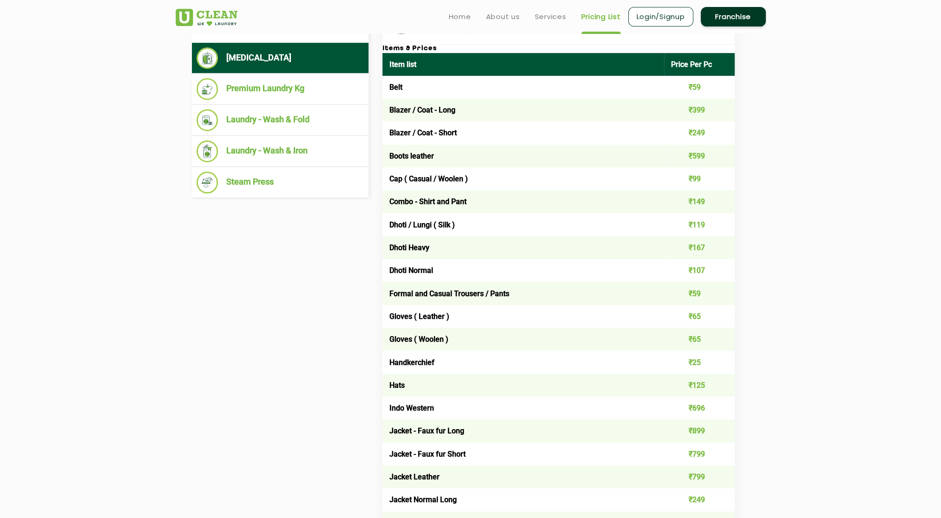
scroll to position [181, 0]
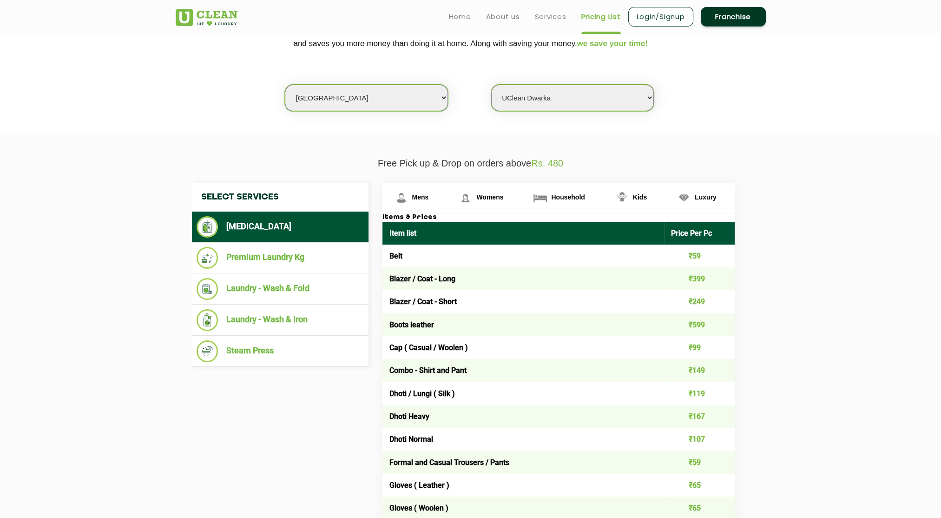
drag, startPoint x: 866, startPoint y: 293, endPoint x: 848, endPoint y: 183, distance: 111.1
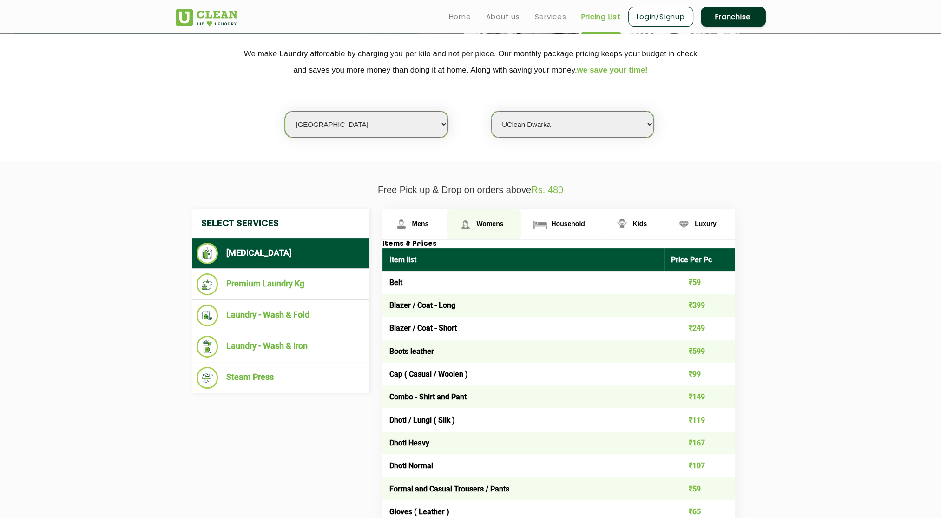
click at [495, 218] on link "Womens" at bounding box center [484, 224] width 75 height 30
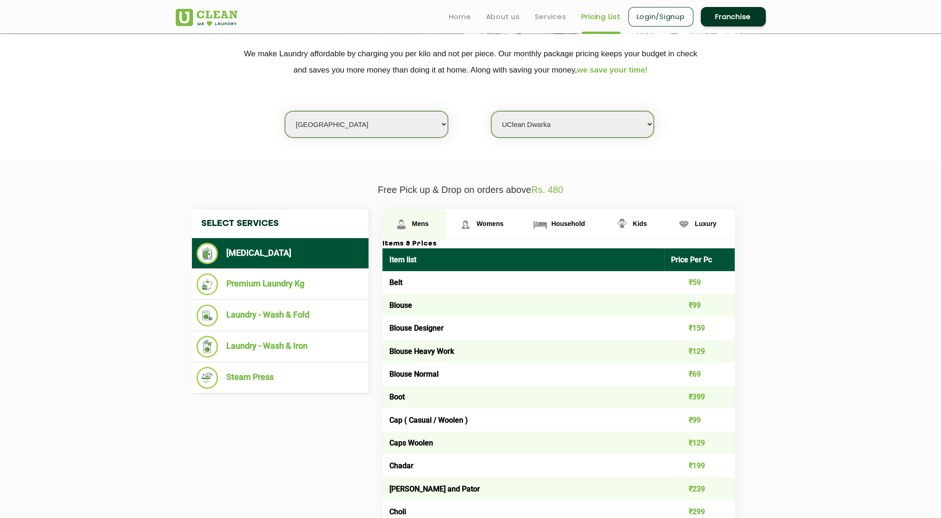
click at [402, 223] on img at bounding box center [401, 224] width 16 height 16
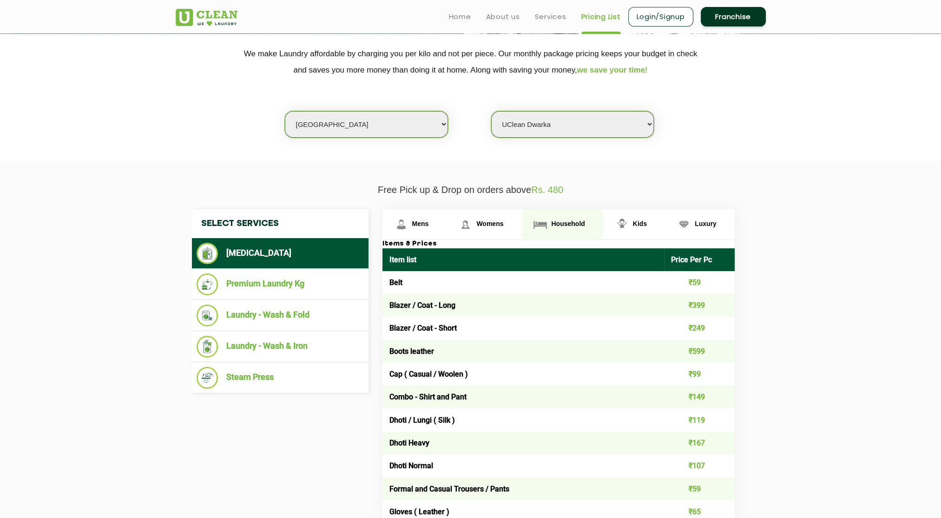
click at [537, 220] on img at bounding box center [540, 224] width 16 height 16
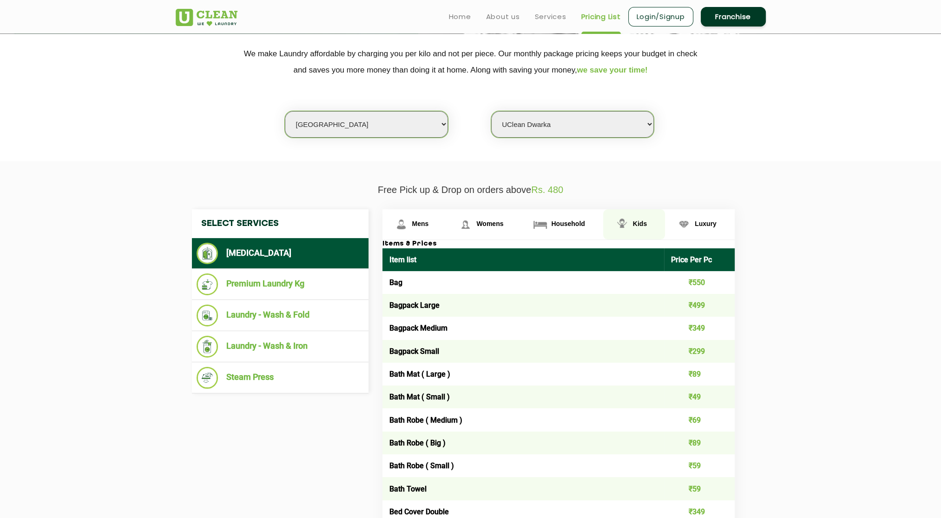
click at [612, 221] on link "Kids" at bounding box center [634, 224] width 62 height 30
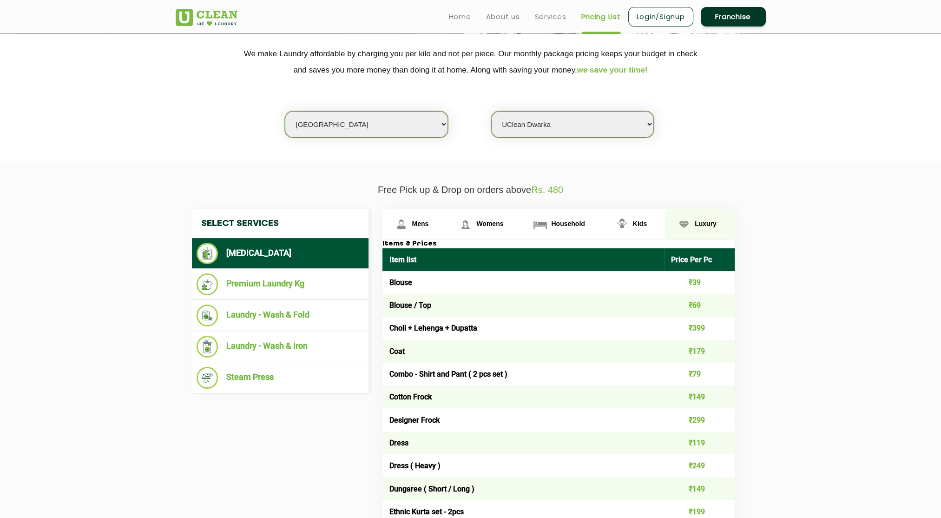
click at [693, 224] on link "Luxury" at bounding box center [700, 224] width 70 height 30
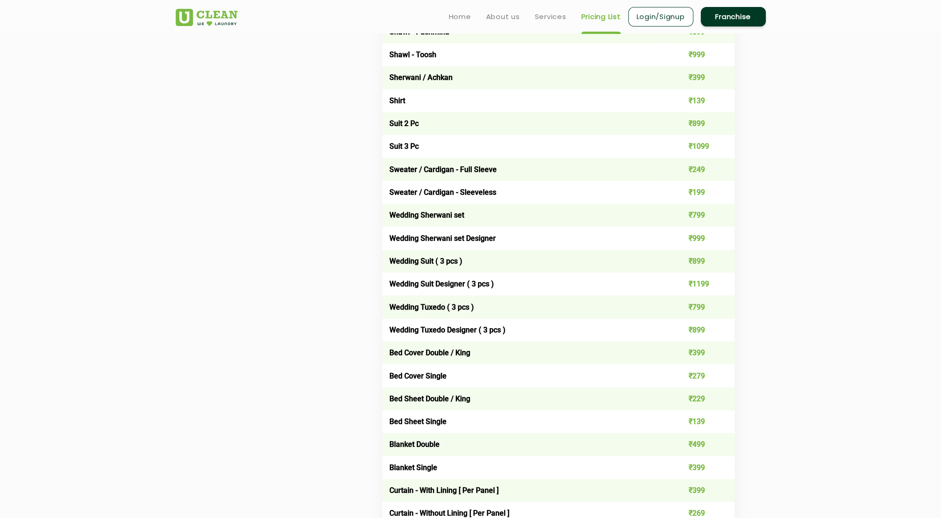
scroll to position [284, 0]
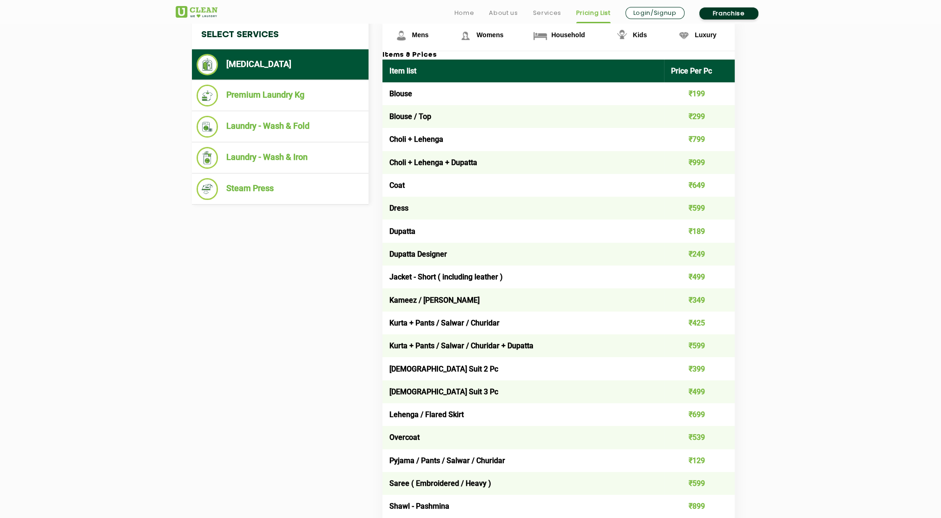
drag, startPoint x: 826, startPoint y: 213, endPoint x: 829, endPoint y: 241, distance: 27.6
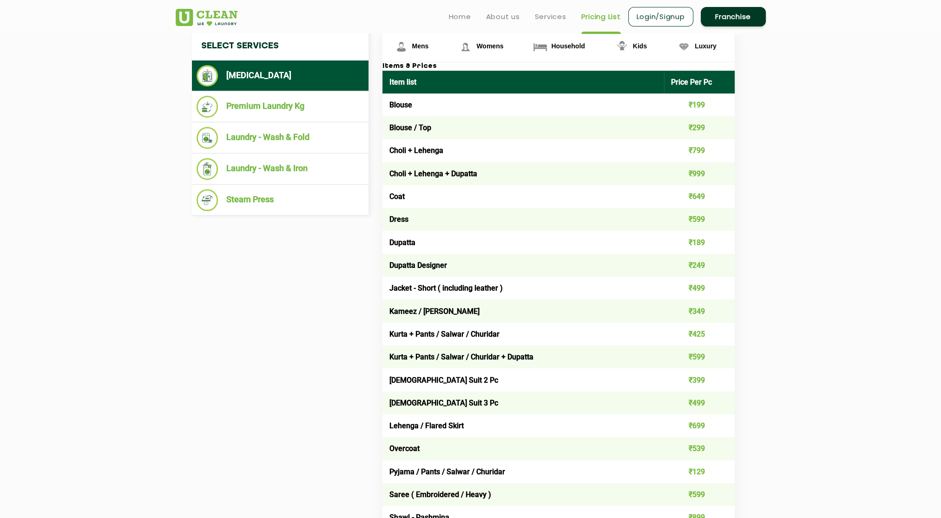
scroll to position [344, 0]
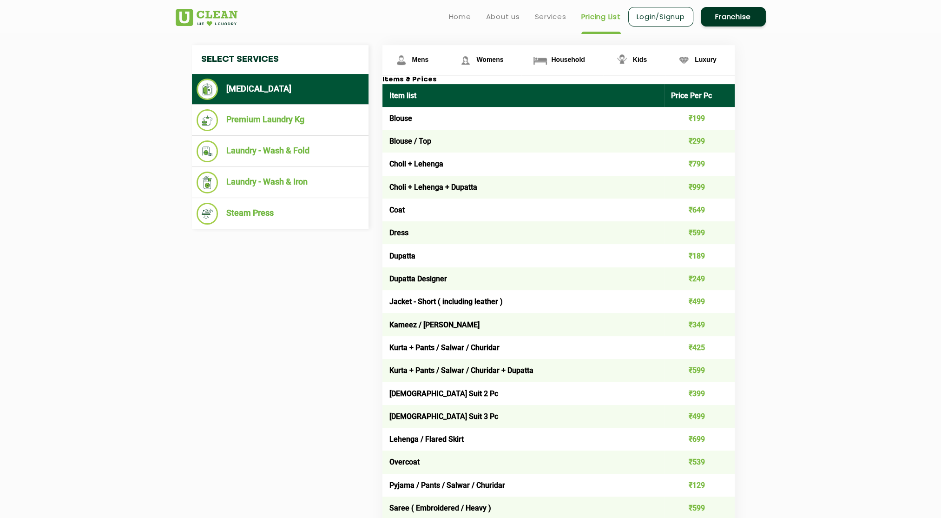
drag, startPoint x: 829, startPoint y: 241, endPoint x: 834, endPoint y: 215, distance: 26.5
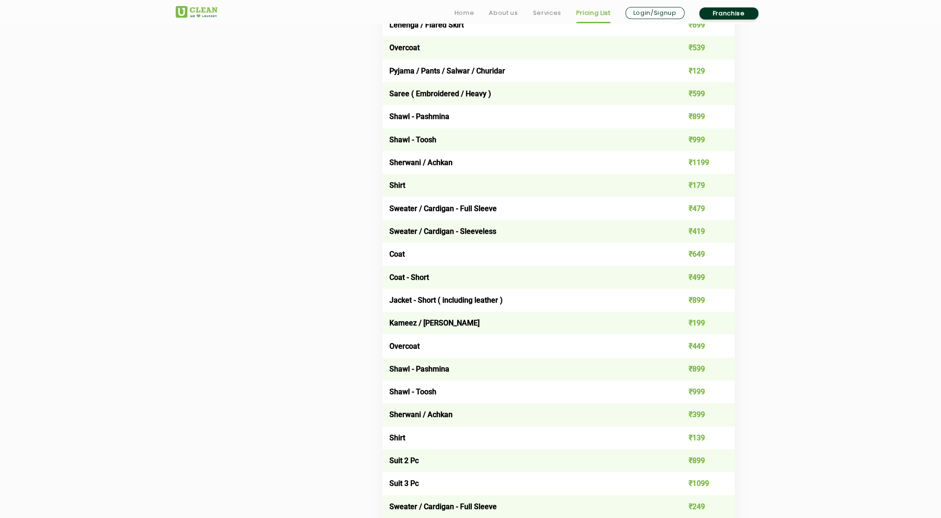
scroll to position [779, 0]
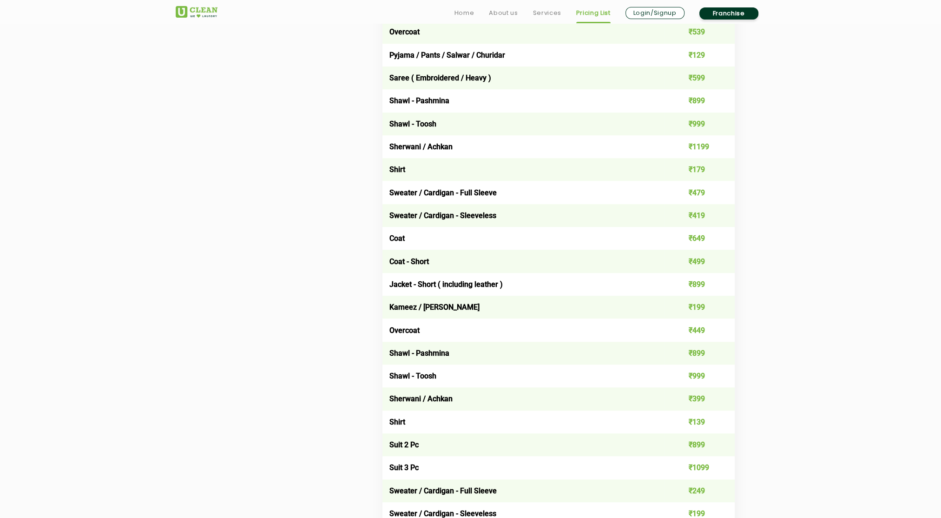
drag, startPoint x: 855, startPoint y: 144, endPoint x: 863, endPoint y: 187, distance: 43.4
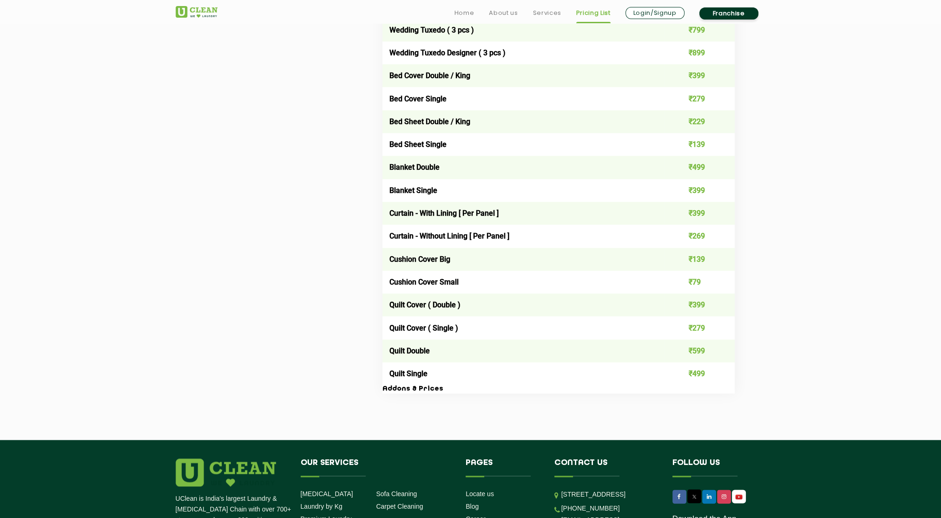
scroll to position [1389, 0]
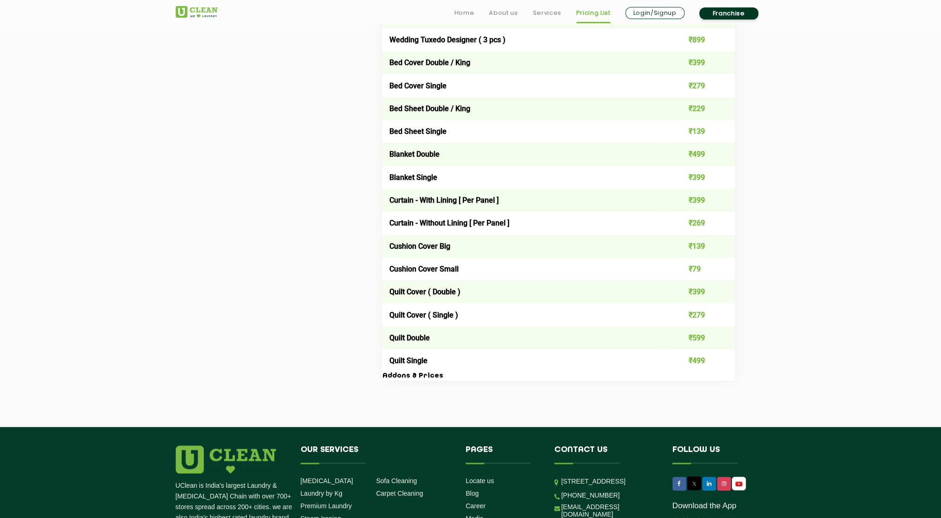
drag, startPoint x: 863, startPoint y: 185, endPoint x: 863, endPoint y: 219, distance: 33.9
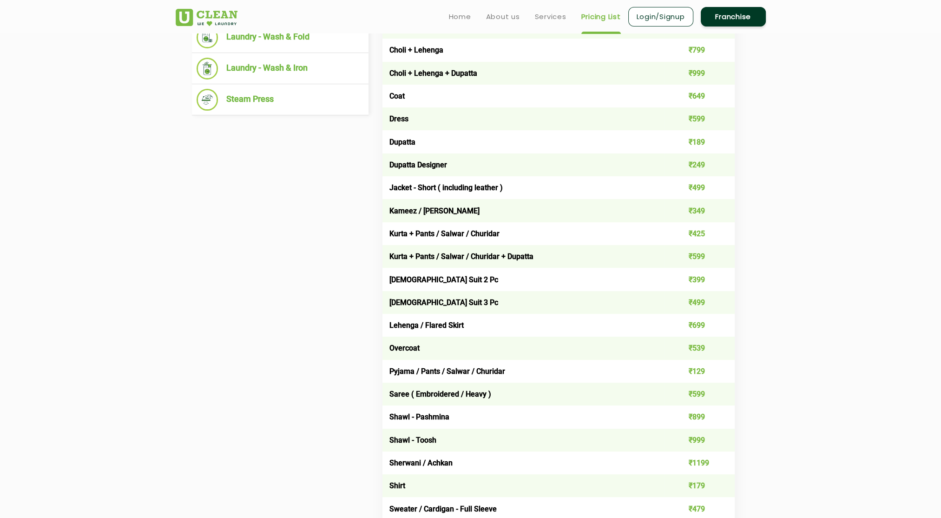
scroll to position [0, 0]
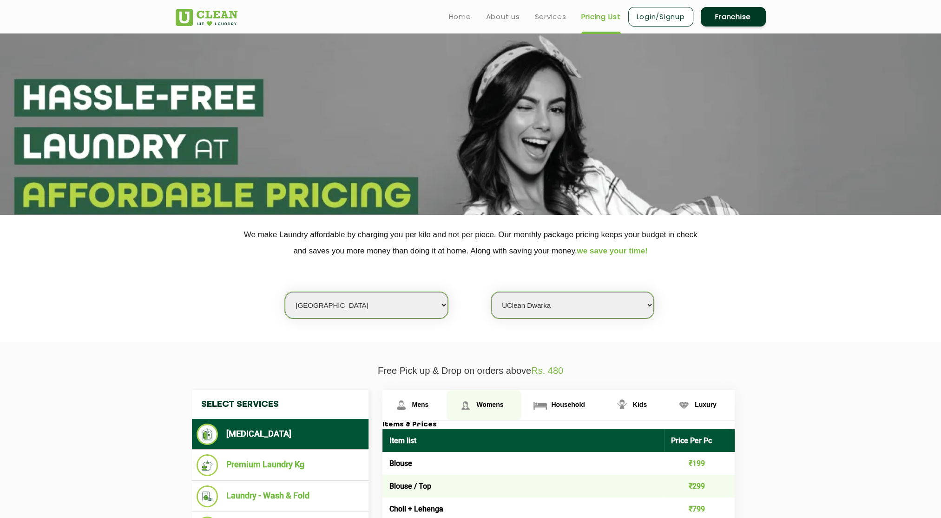
click at [470, 406] on img at bounding box center [465, 405] width 16 height 16
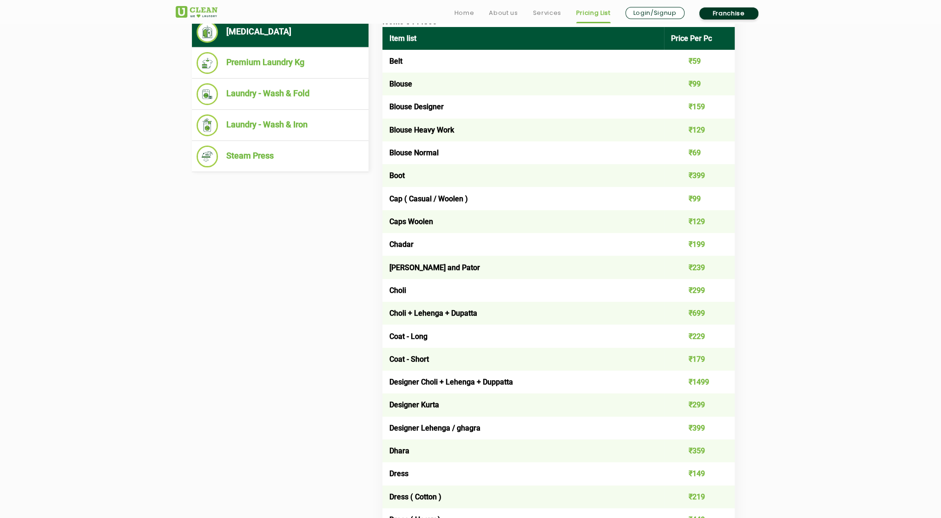
drag, startPoint x: 804, startPoint y: 289, endPoint x: 810, endPoint y: 340, distance: 51.4
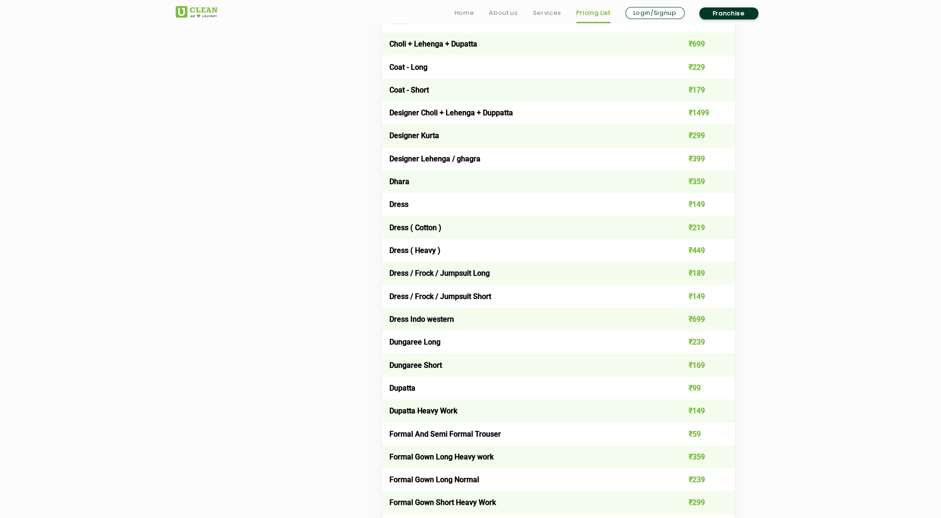
scroll to position [736, 0]
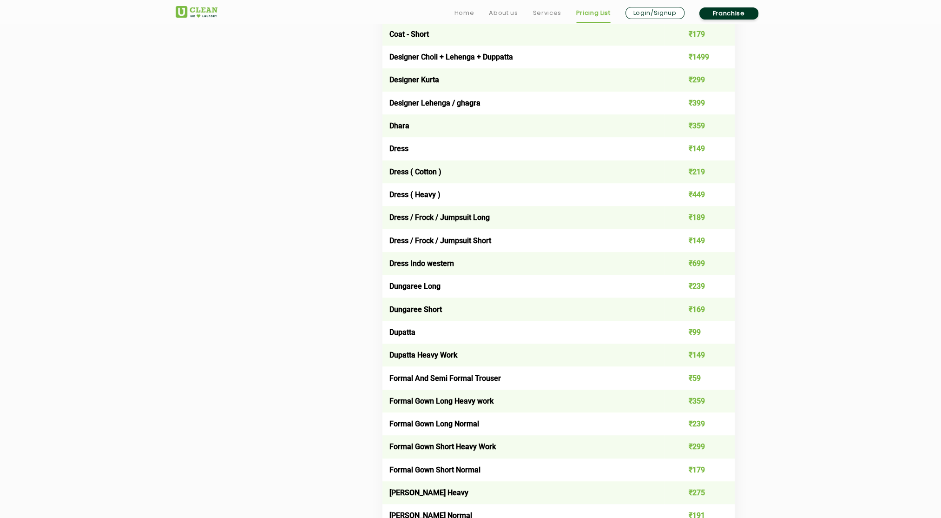
drag, startPoint x: 815, startPoint y: 285, endPoint x: 815, endPoint y: 340, distance: 54.4
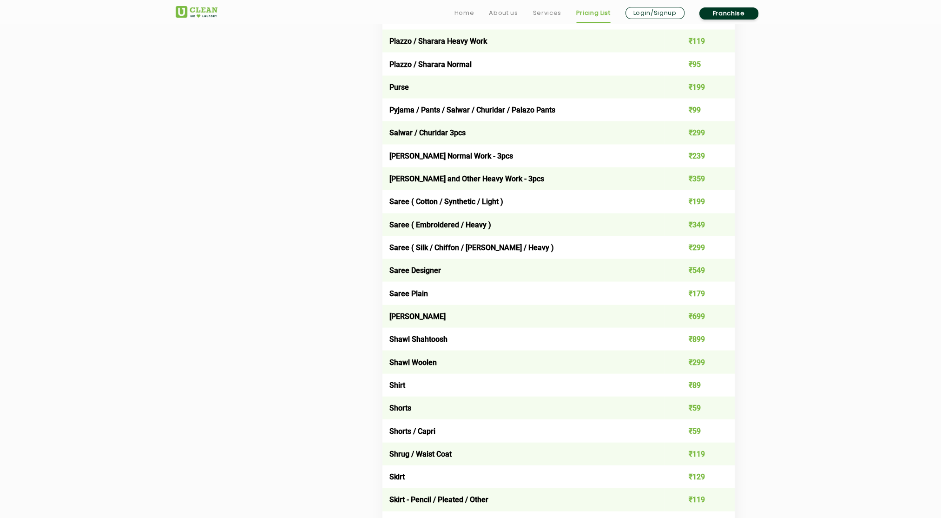
scroll to position [2540, 0]
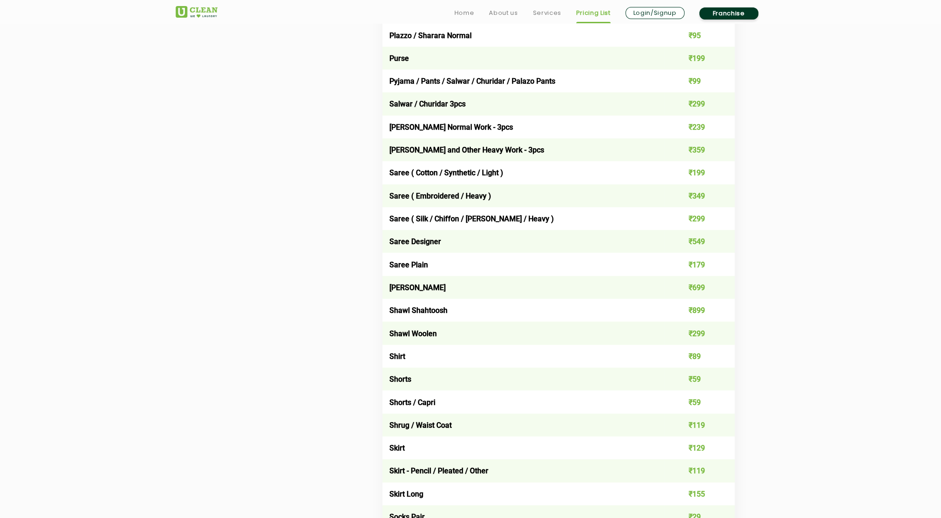
drag, startPoint x: 819, startPoint y: 242, endPoint x: 819, endPoint y: 271, distance: 28.8
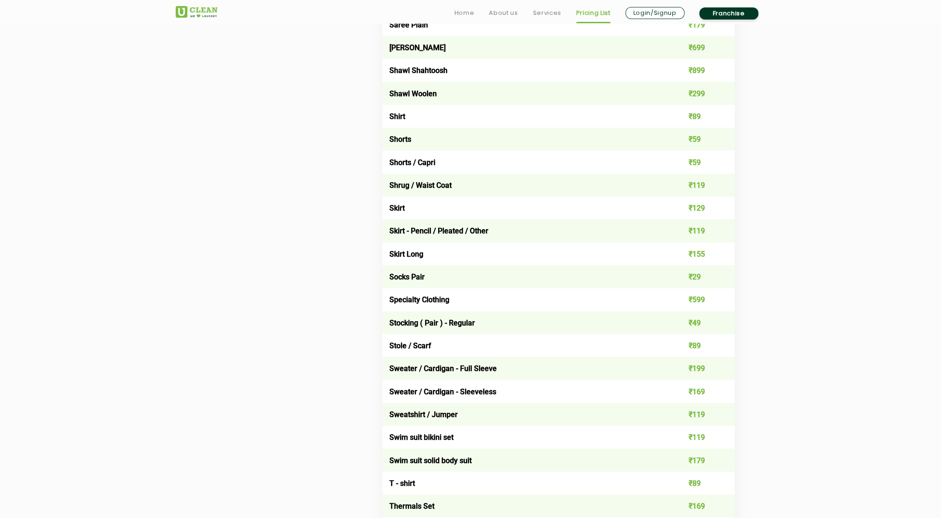
drag, startPoint x: 819, startPoint y: 271, endPoint x: 819, endPoint y: 315, distance: 44.6
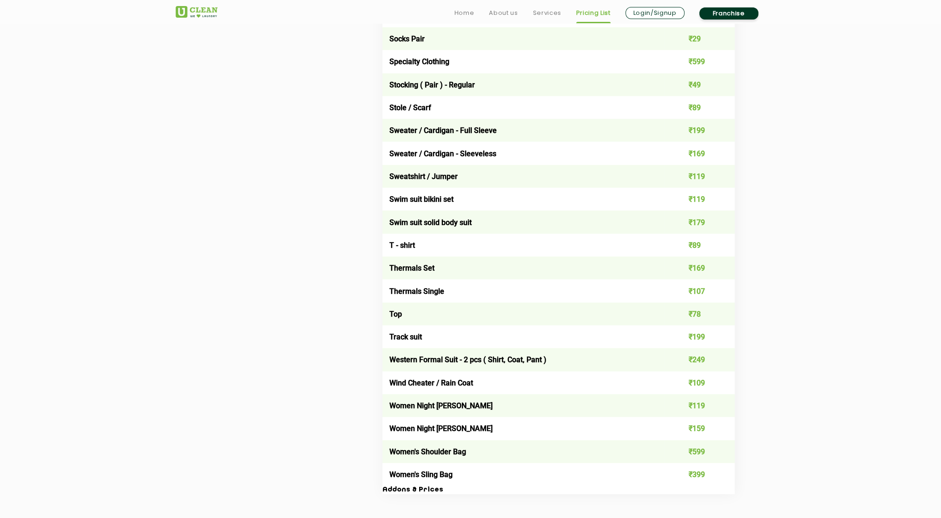
drag, startPoint x: 822, startPoint y: 280, endPoint x: 823, endPoint y: 336, distance: 55.3
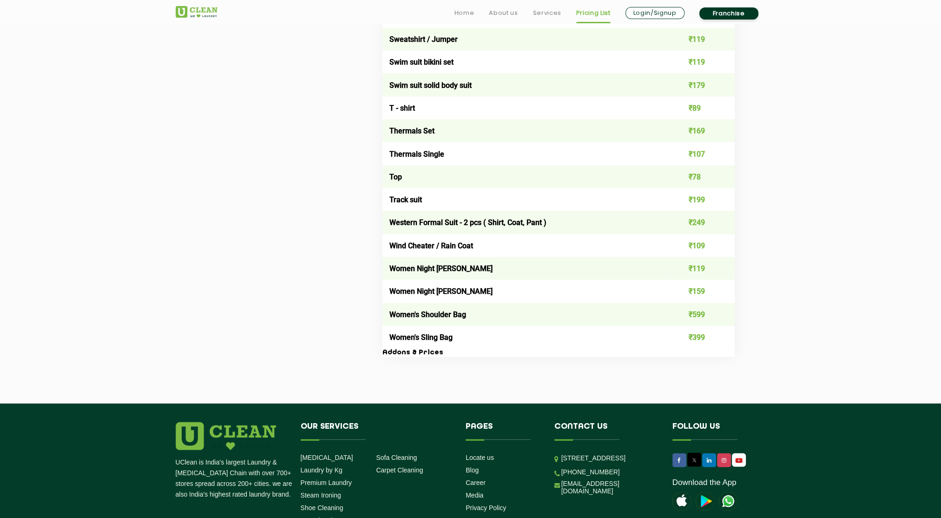
drag, startPoint x: 822, startPoint y: 295, endPoint x: 823, endPoint y: 335, distance: 40.0
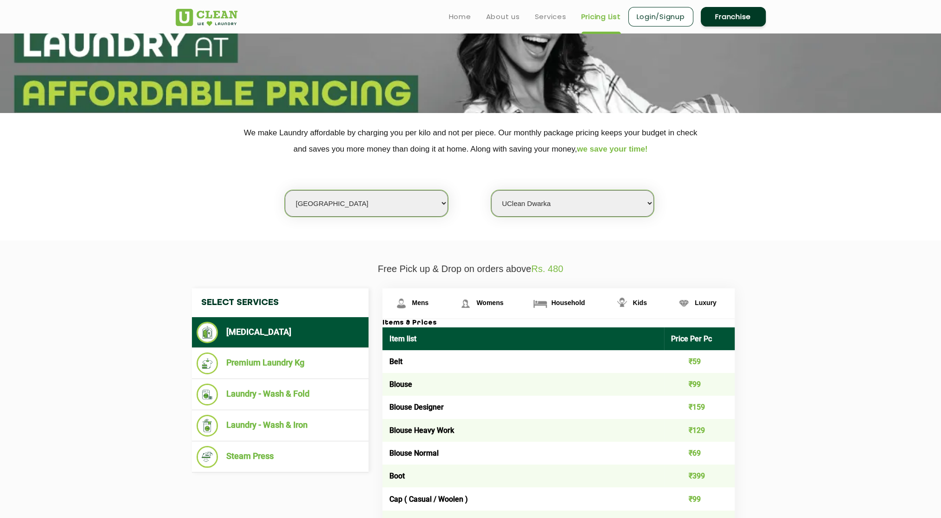
scroll to position [0, 0]
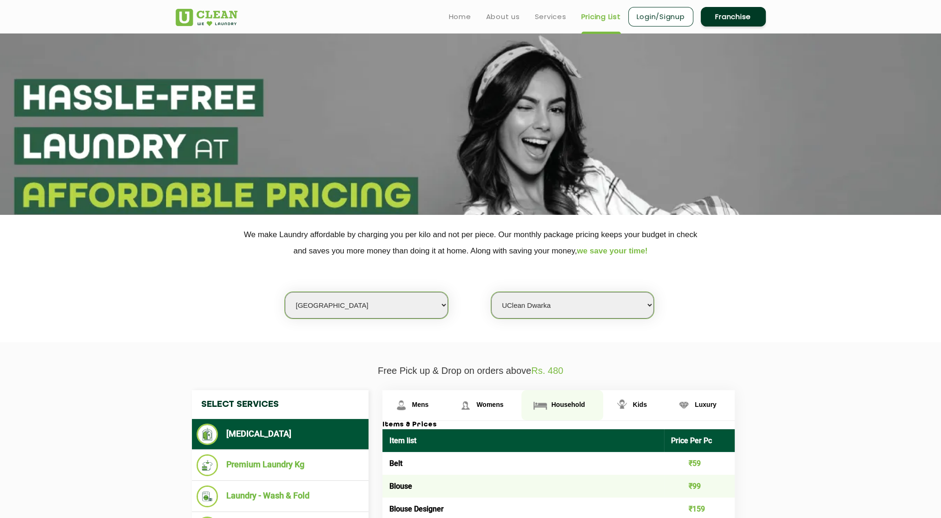
click at [582, 408] on link "Household" at bounding box center [562, 405] width 81 height 30
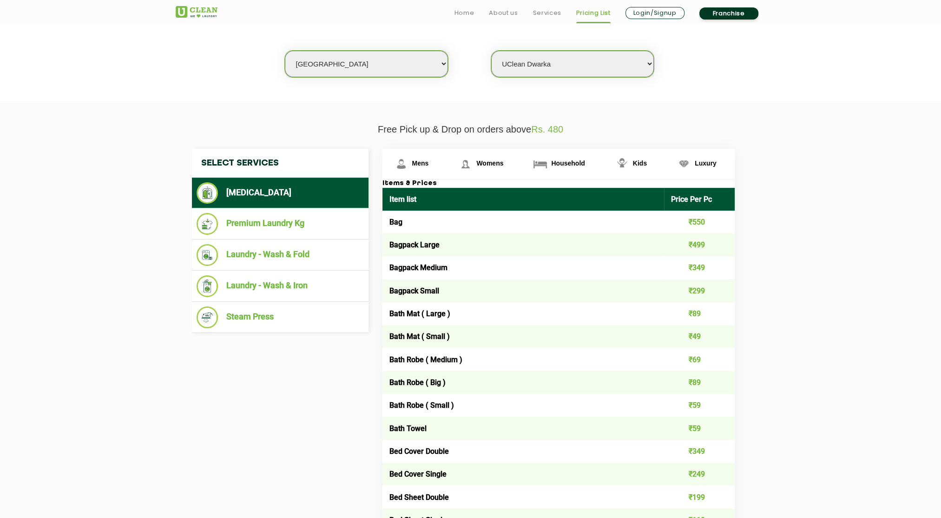
drag, startPoint x: 737, startPoint y: 349, endPoint x: 752, endPoint y: 396, distance: 48.7
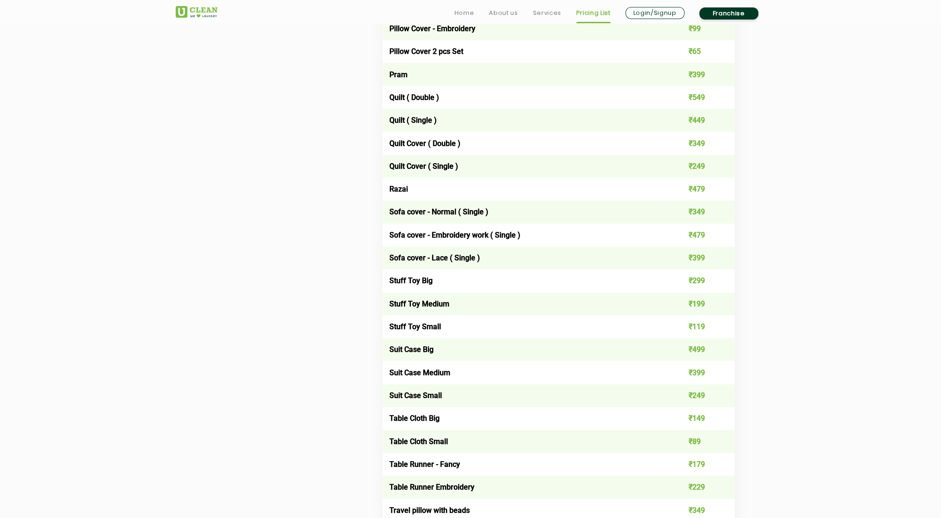
drag, startPoint x: 777, startPoint y: 301, endPoint x: 776, endPoint y: 352, distance: 50.7
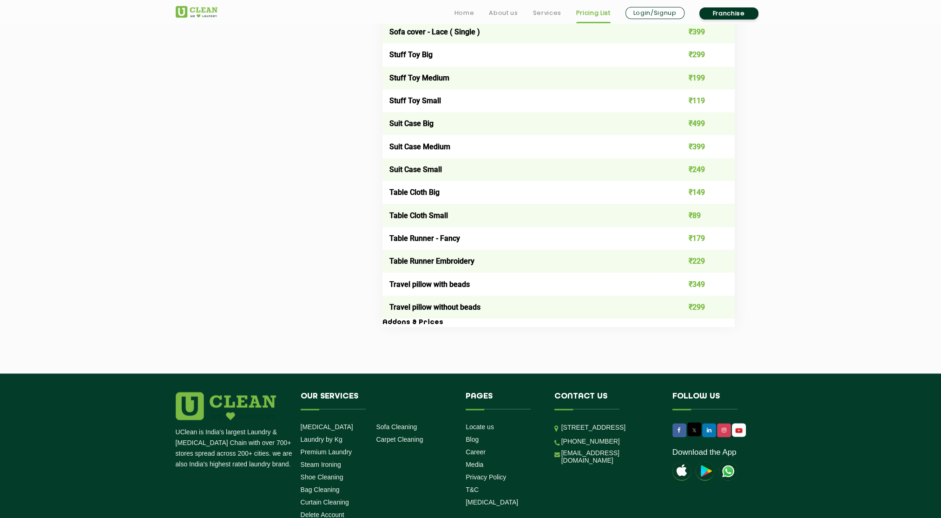
drag, startPoint x: 775, startPoint y: 328, endPoint x: 777, endPoint y: 378, distance: 49.8
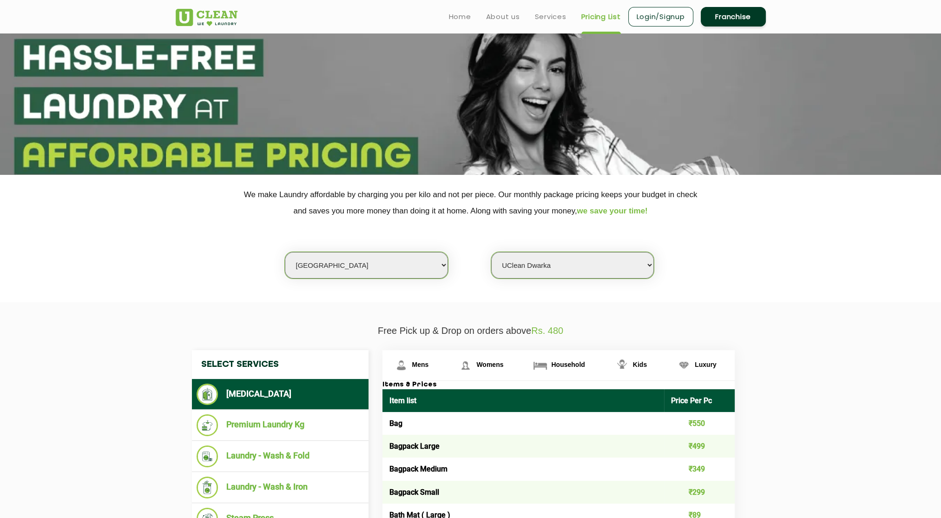
drag, startPoint x: 775, startPoint y: 358, endPoint x: 770, endPoint y: 202, distance: 155.4
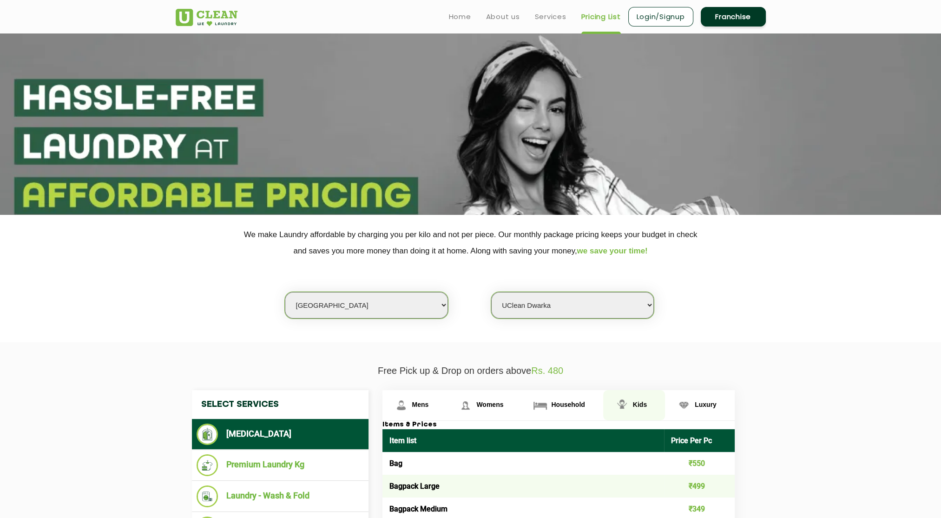
click at [643, 398] on link "Kids" at bounding box center [634, 405] width 62 height 30
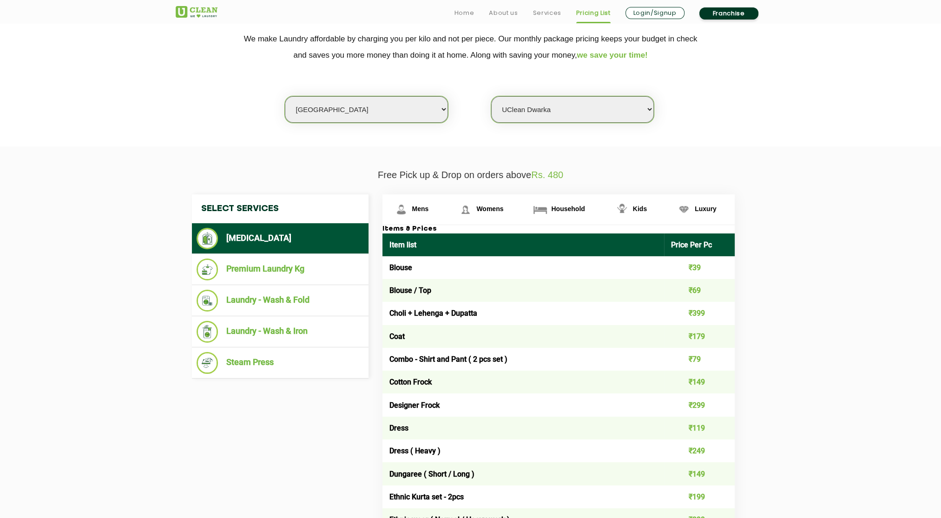
drag, startPoint x: 729, startPoint y: 352, endPoint x: 749, endPoint y: 402, distance: 53.4
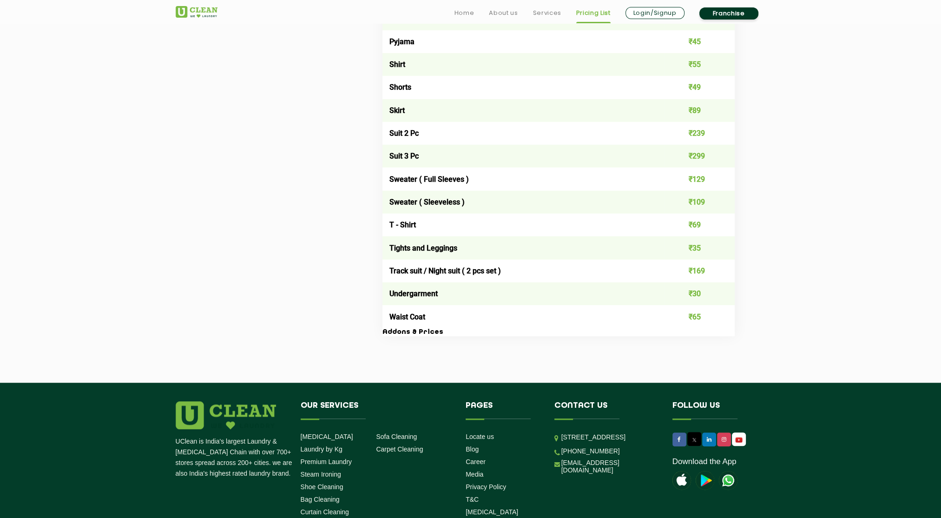
drag, startPoint x: 767, startPoint y: 287, endPoint x: 767, endPoint y: 334, distance: 46.5
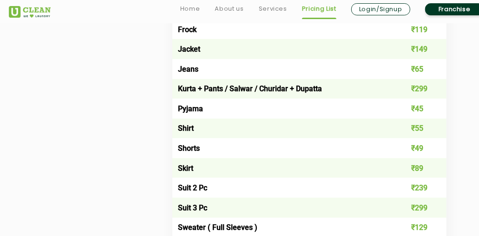
scroll to position [591, 0]
